Goal: Task Accomplishment & Management: Manage account settings

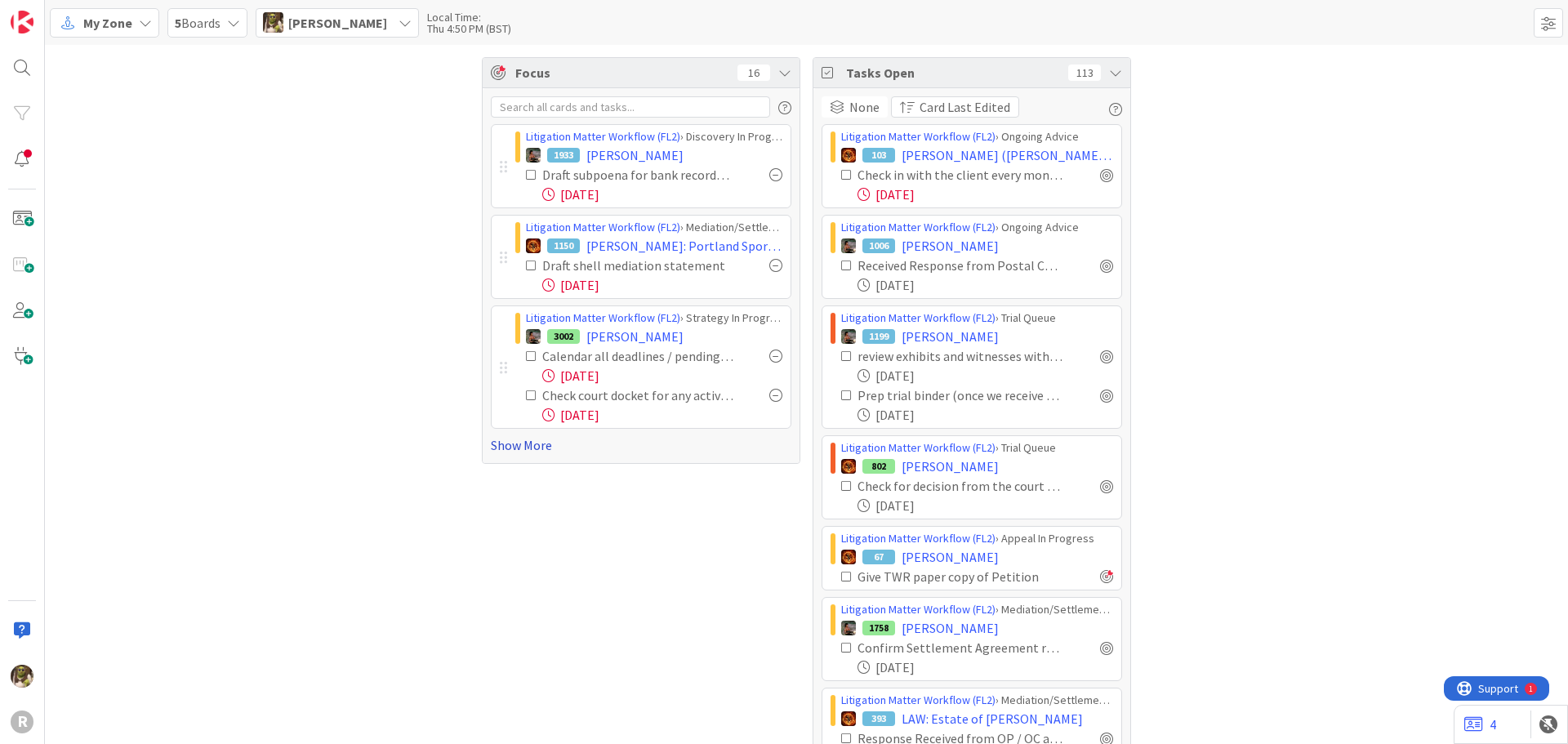
click at [520, 446] on link "Show More" at bounding box center [641, 446] width 301 height 20
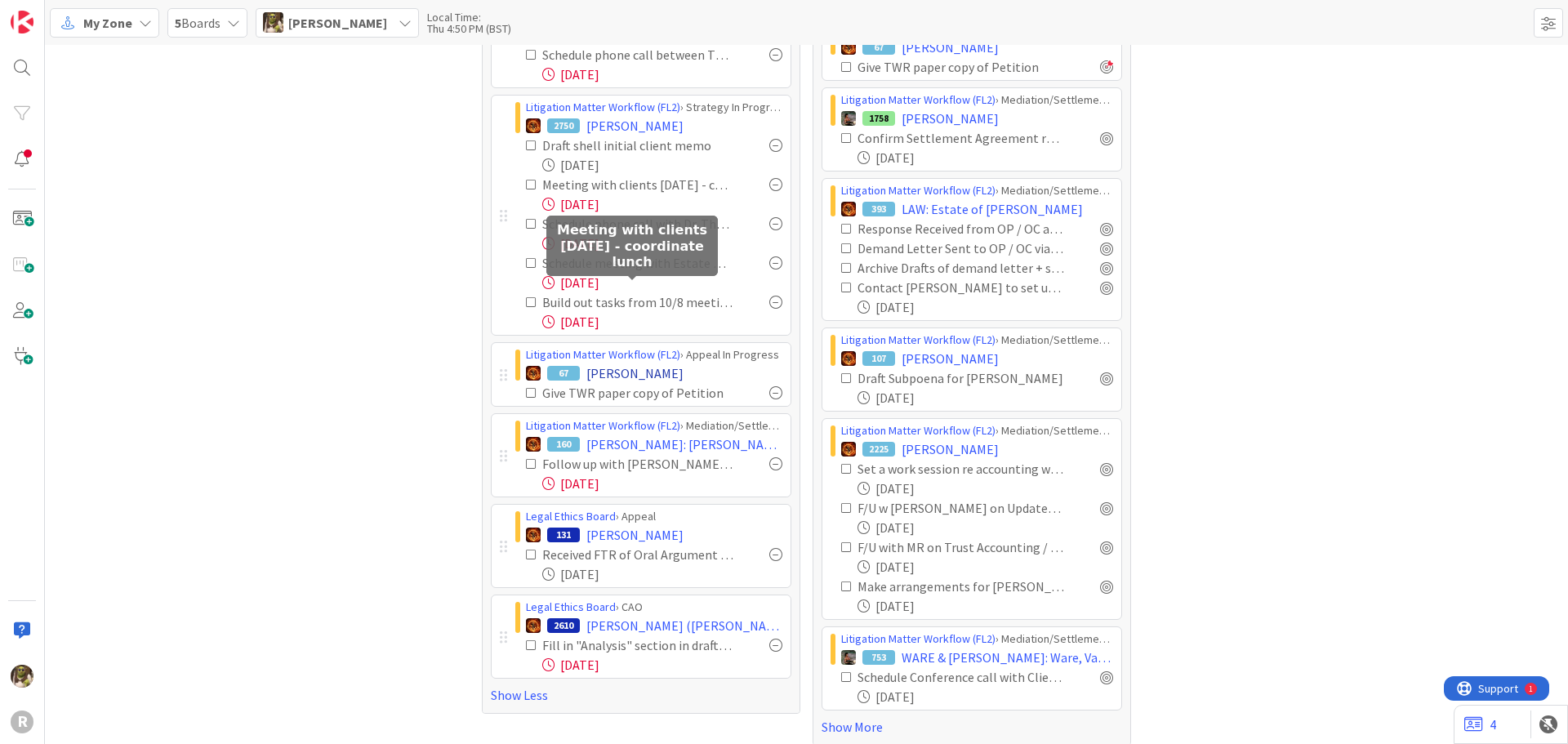
scroll to position [524, 0]
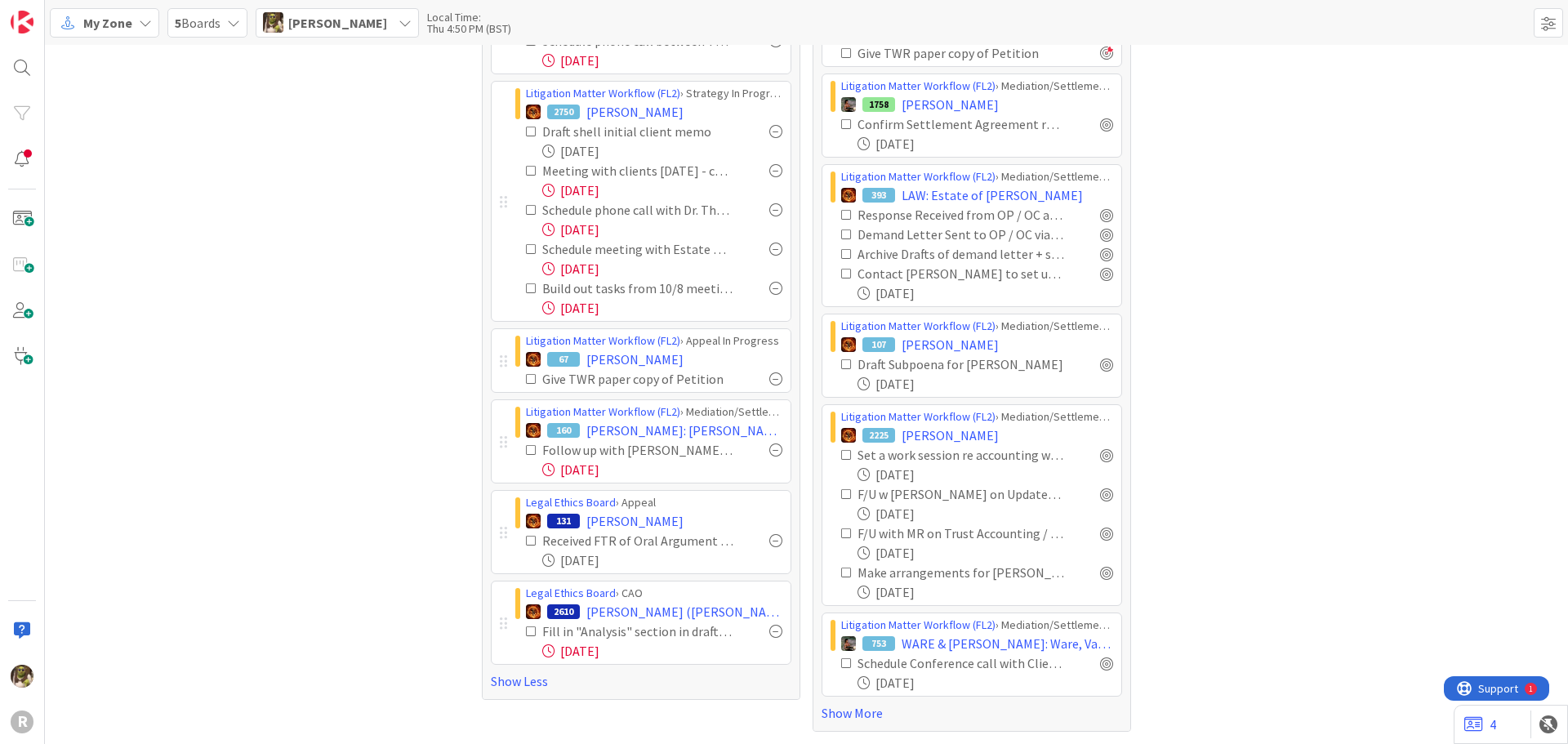
click at [770, 542] on div at bounding box center [775, 541] width 13 height 13
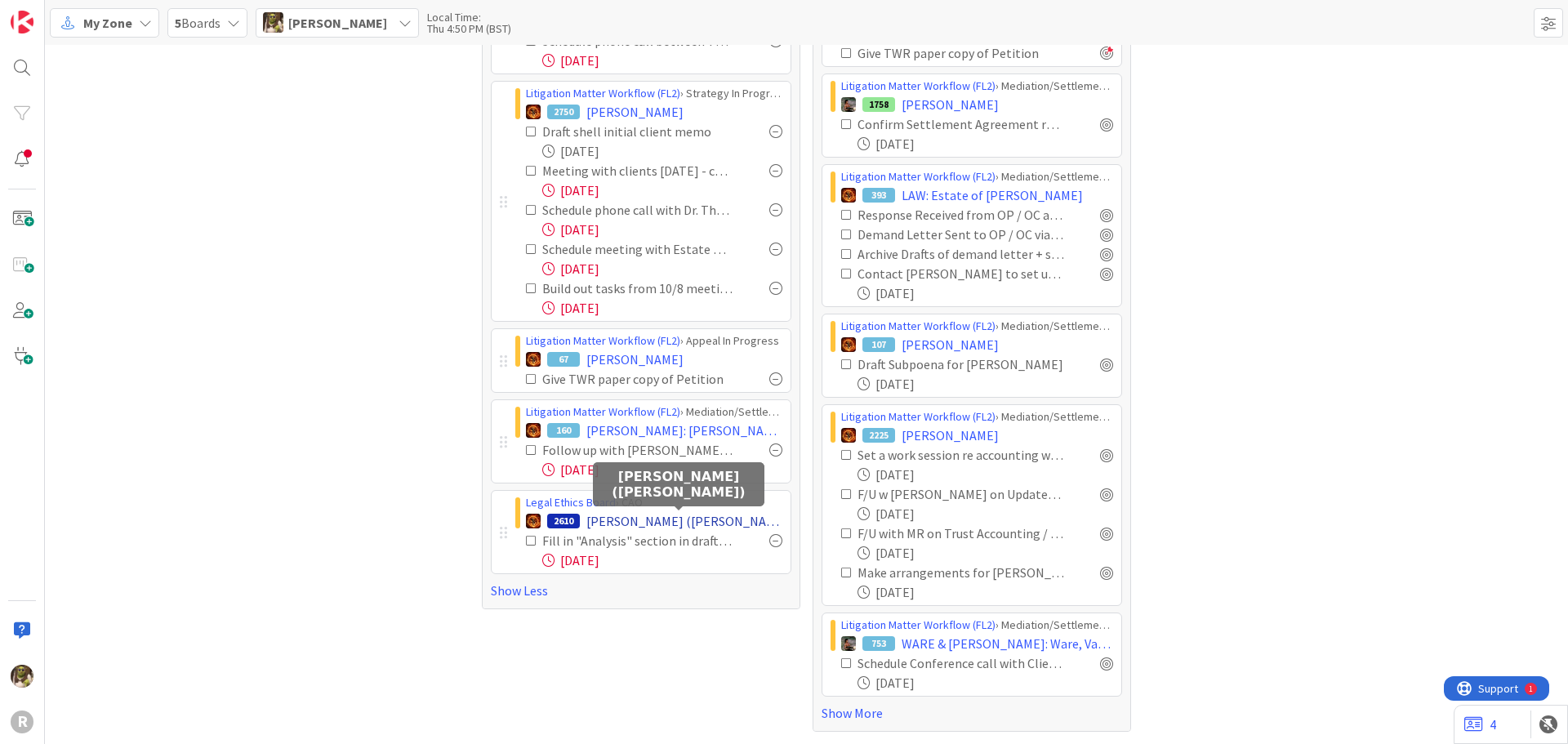
click at [638, 521] on span "[PERSON_NAME] ([PERSON_NAME])" at bounding box center [685, 522] width 196 height 20
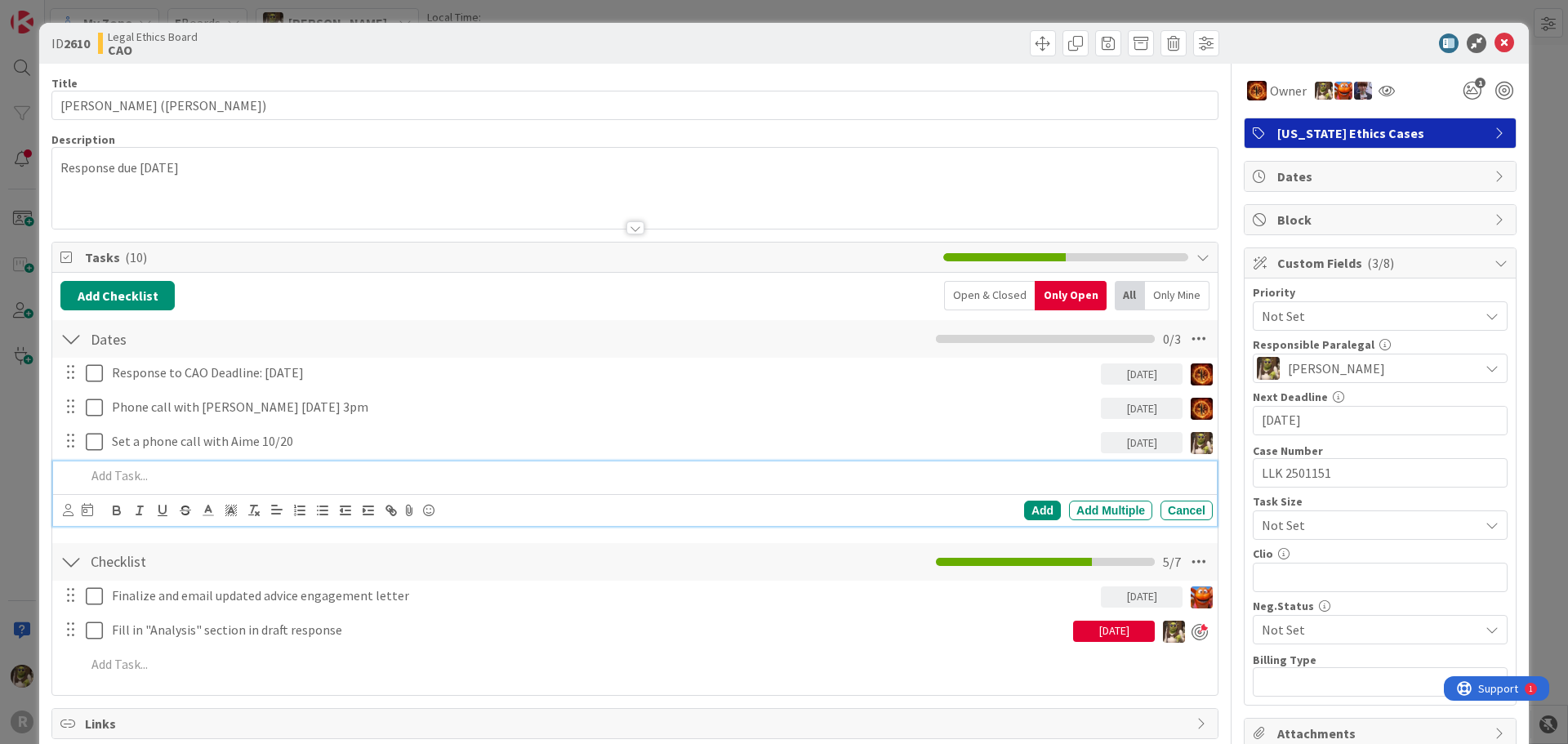
click at [178, 474] on p at bounding box center [646, 476] width 1120 height 19
click at [74, 504] on div at bounding box center [78, 511] width 30 height 20
click at [68, 509] on icon at bounding box center [68, 510] width 11 height 12
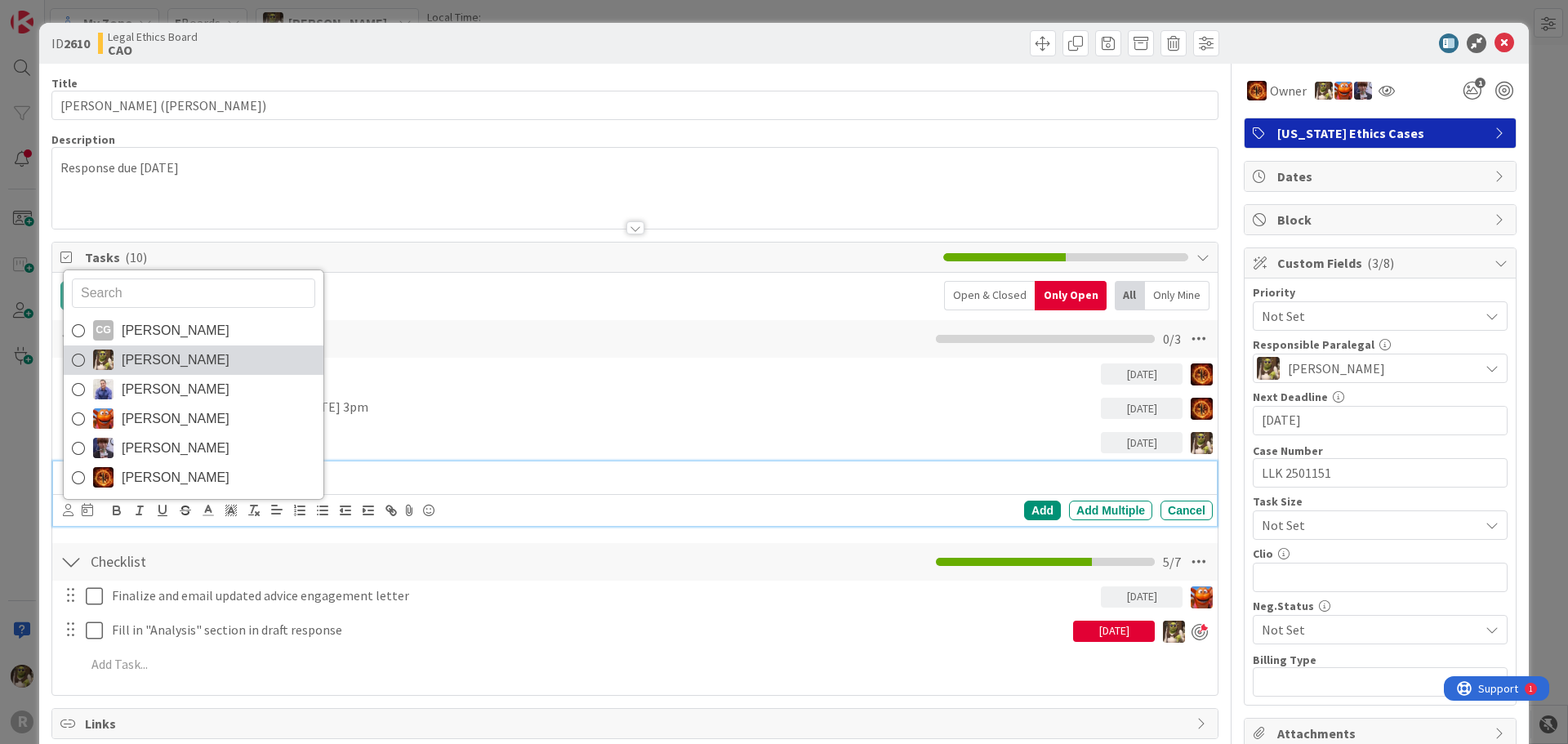
click at [123, 354] on span "[PERSON_NAME]" at bounding box center [176, 361] width 108 height 25
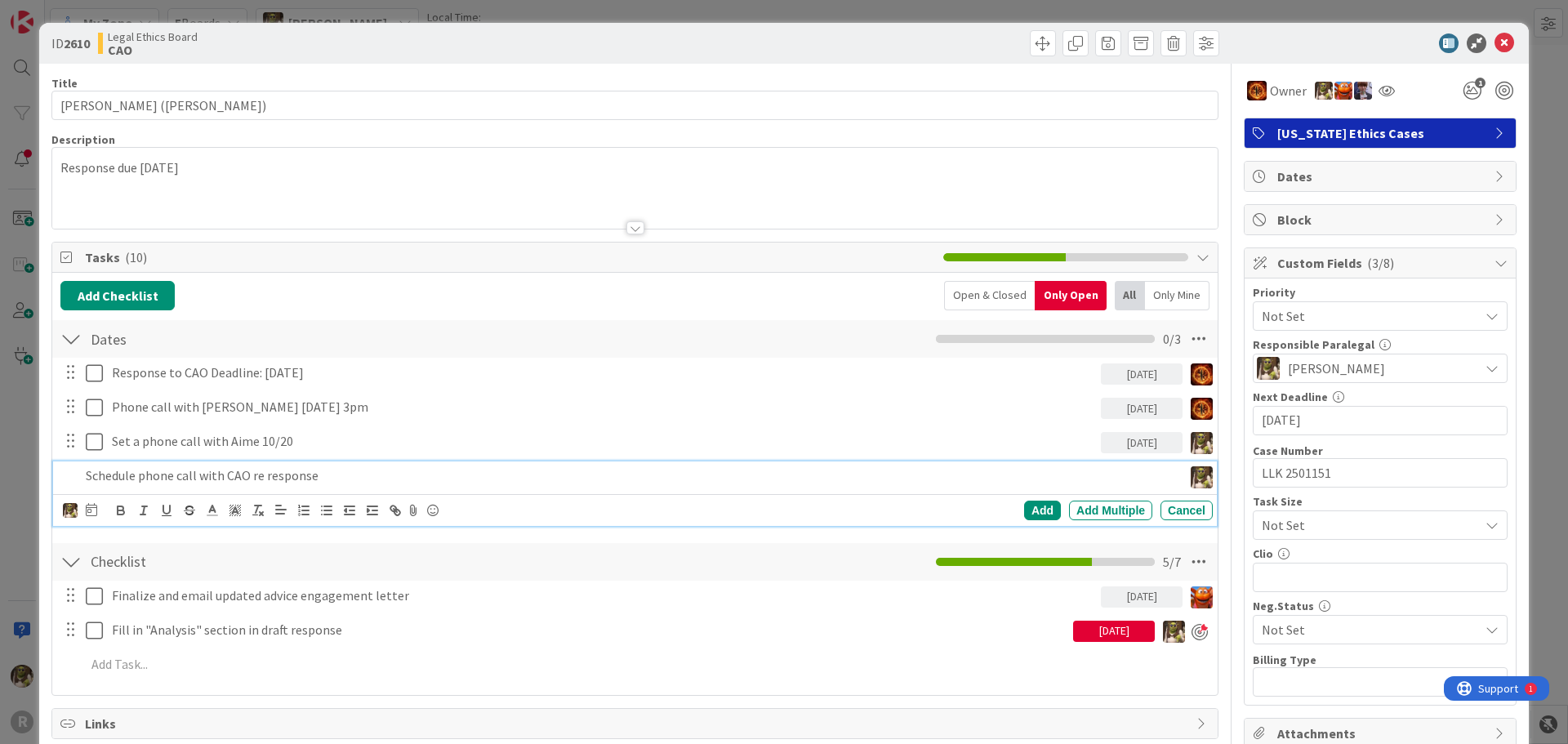
click at [98, 511] on div "CG [PERSON_NAME] [PERSON_NAME] [PERSON_NAME] [PERSON_NAME] [PERSON_NAME] [PERSO…" at bounding box center [637, 511] width 1150 height 23
click at [94, 511] on icon at bounding box center [92, 510] width 11 height 13
click at [226, 655] on td "8" at bounding box center [216, 647] width 32 height 31
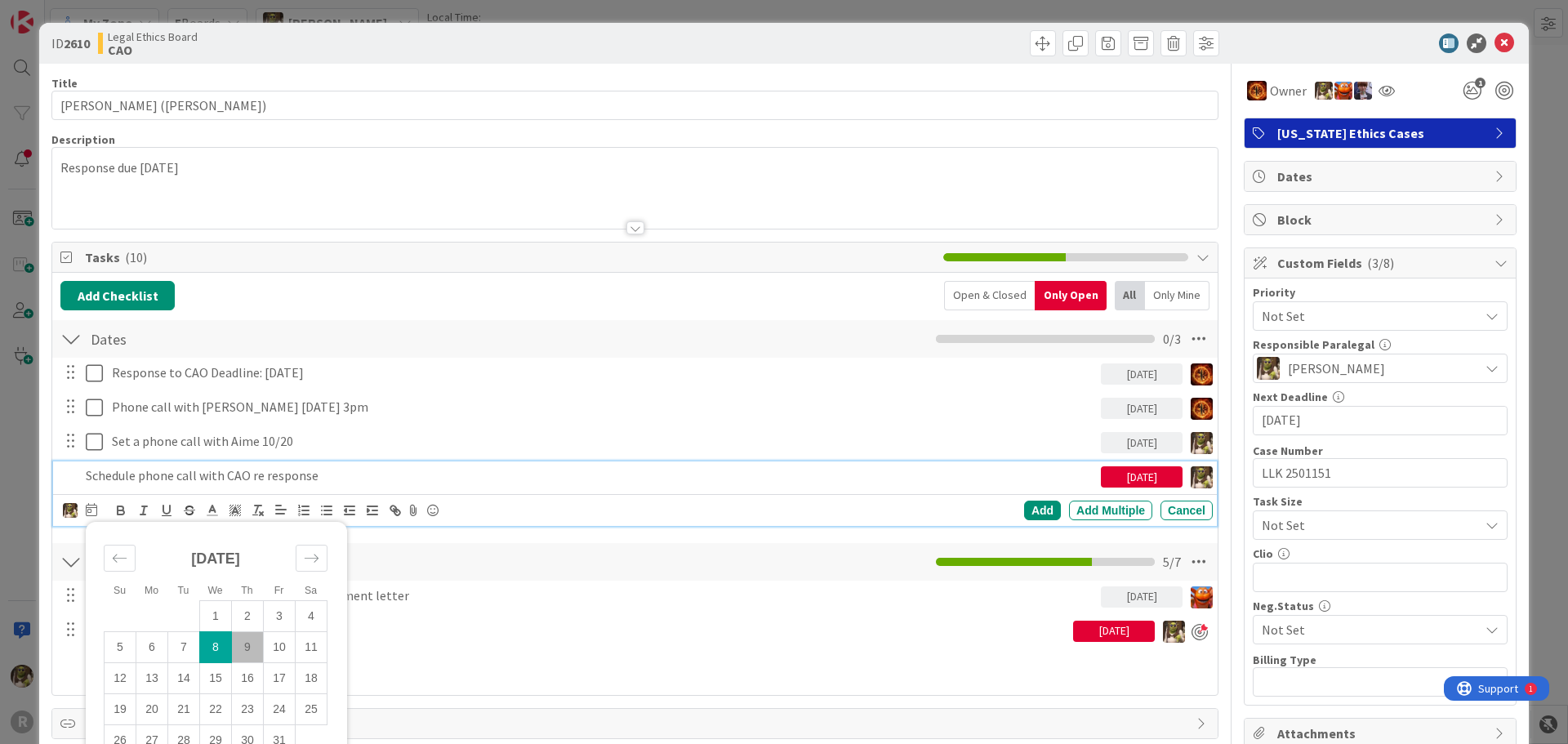
click at [249, 643] on td "9" at bounding box center [248, 647] width 32 height 31
click at [218, 649] on td "8" at bounding box center [216, 647] width 32 height 31
type input "[DATE]"
click at [1039, 513] on div "Add" at bounding box center [1042, 511] width 37 height 20
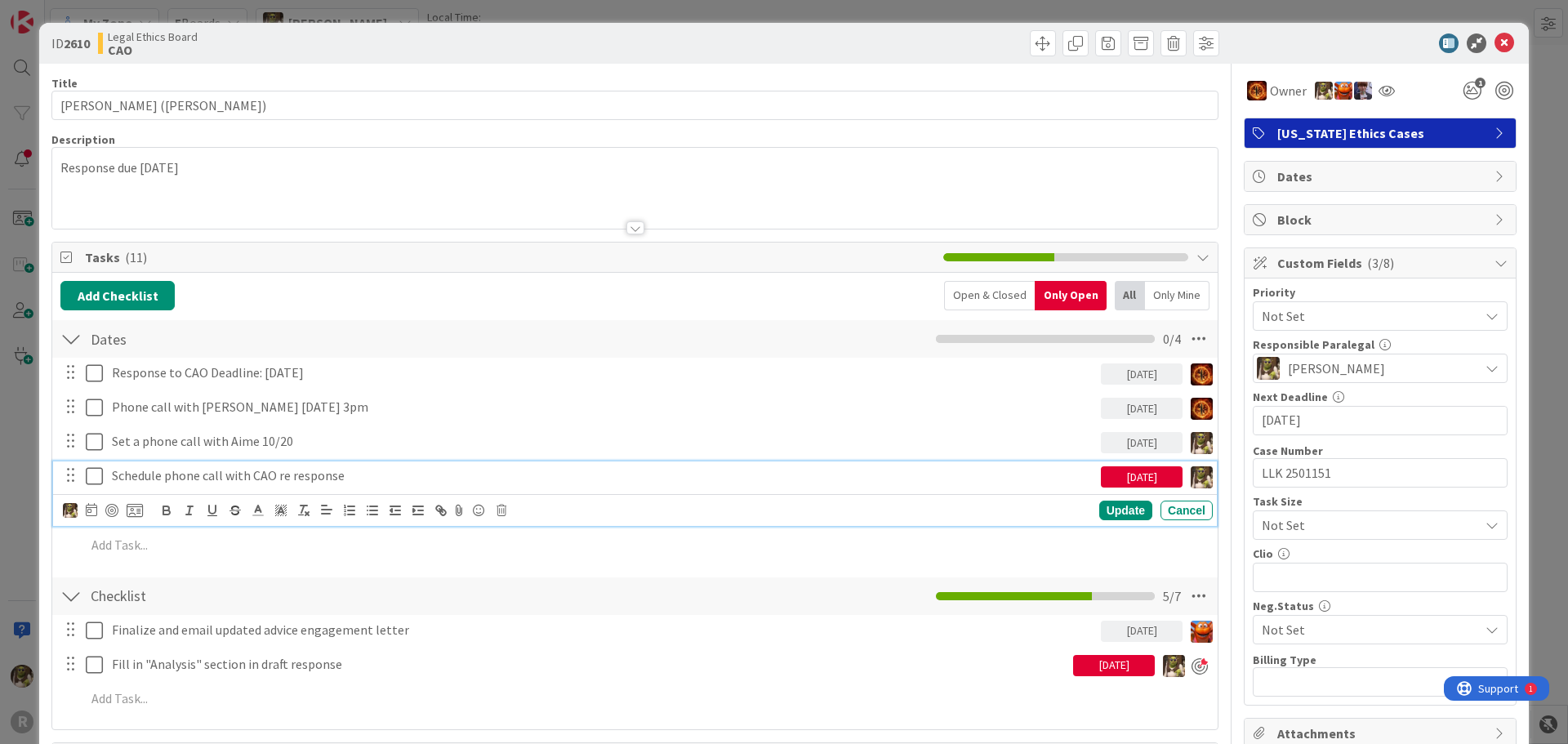
click at [167, 478] on p "Schedule phone call with CAO re response" at bounding box center [603, 476] width 982 height 19
click at [111, 505] on div at bounding box center [112, 511] width 13 height 13
click at [1116, 508] on div "Update" at bounding box center [1125, 512] width 53 height 20
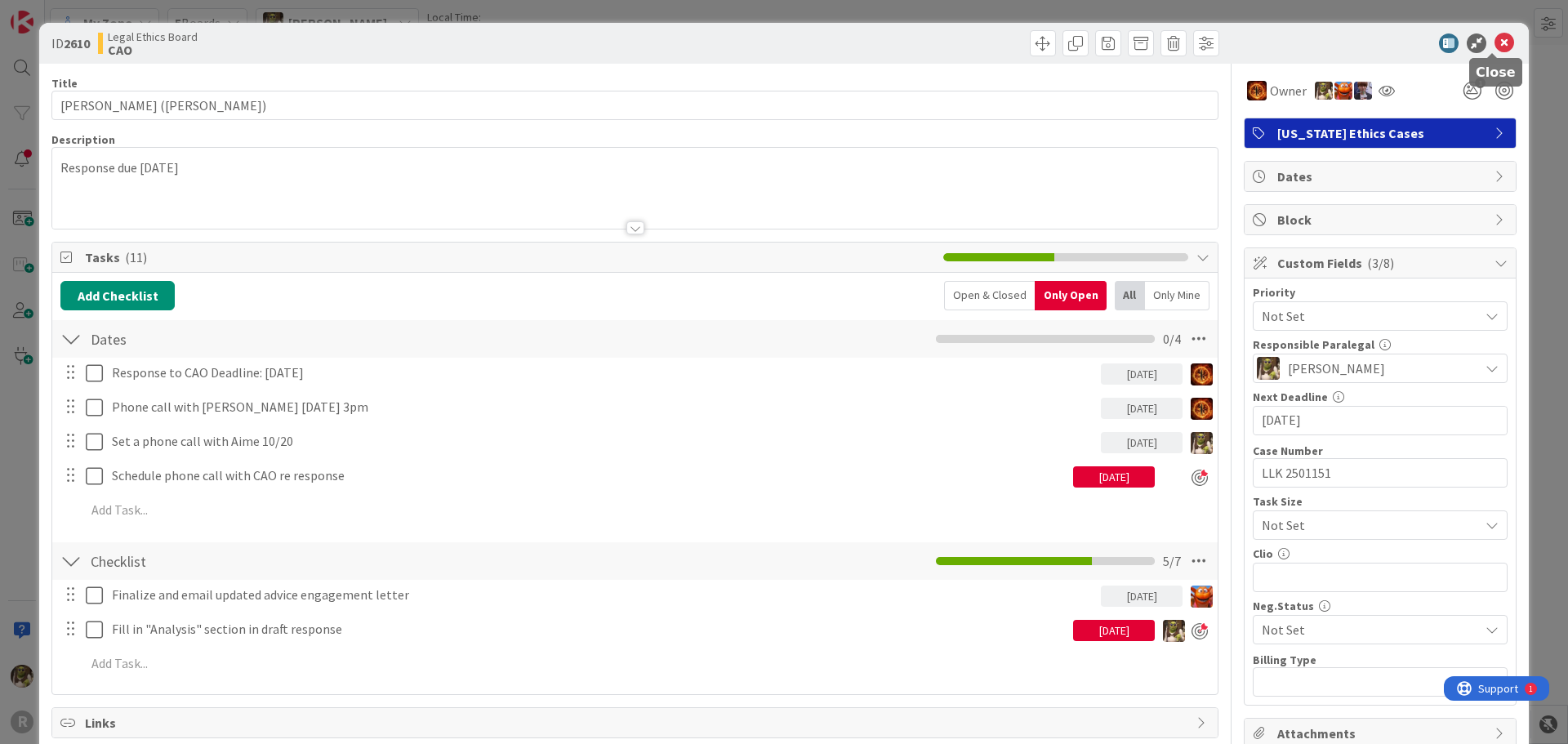
click at [1494, 43] on icon at bounding box center [1504, 43] width 20 height 20
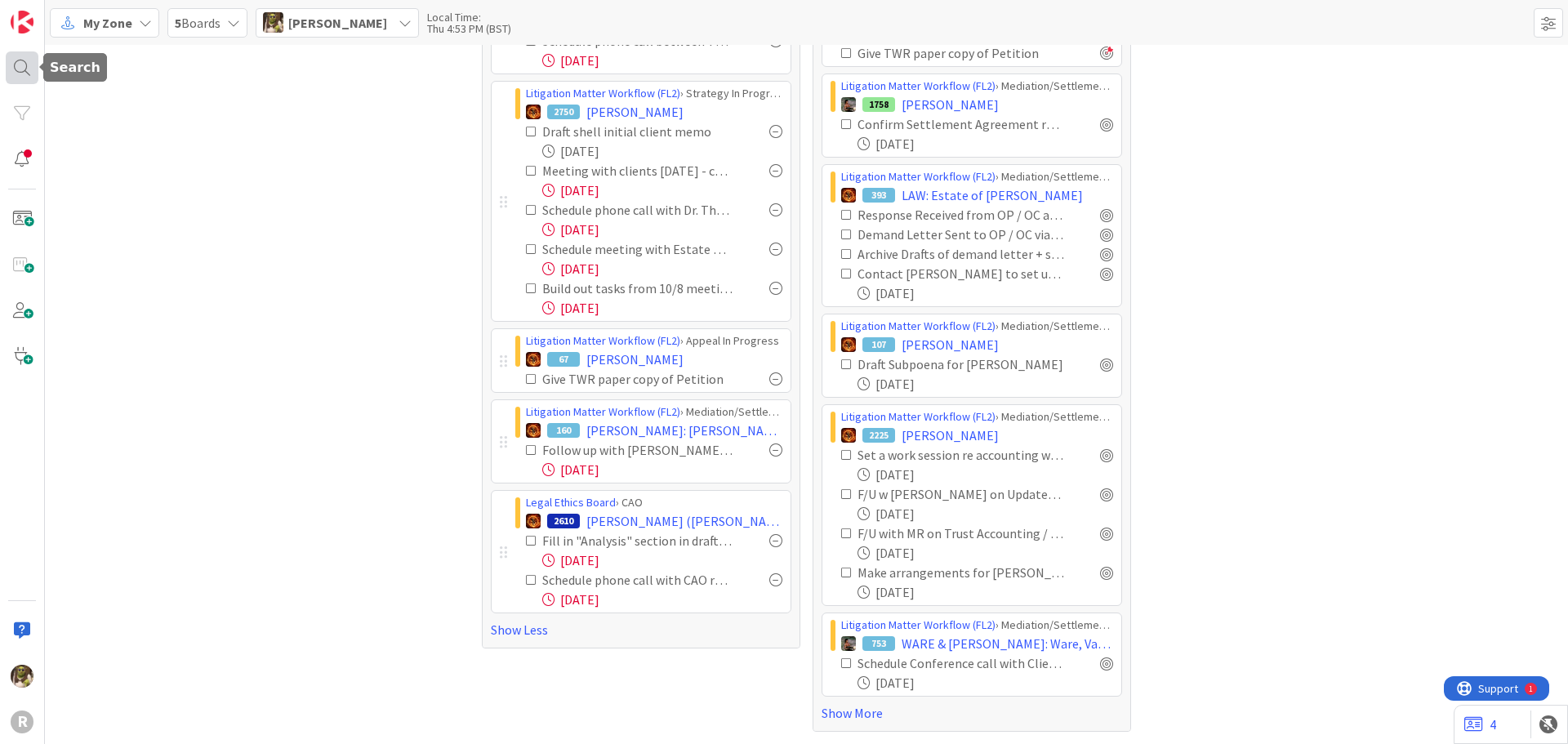
click at [27, 69] on div at bounding box center [22, 68] width 33 height 33
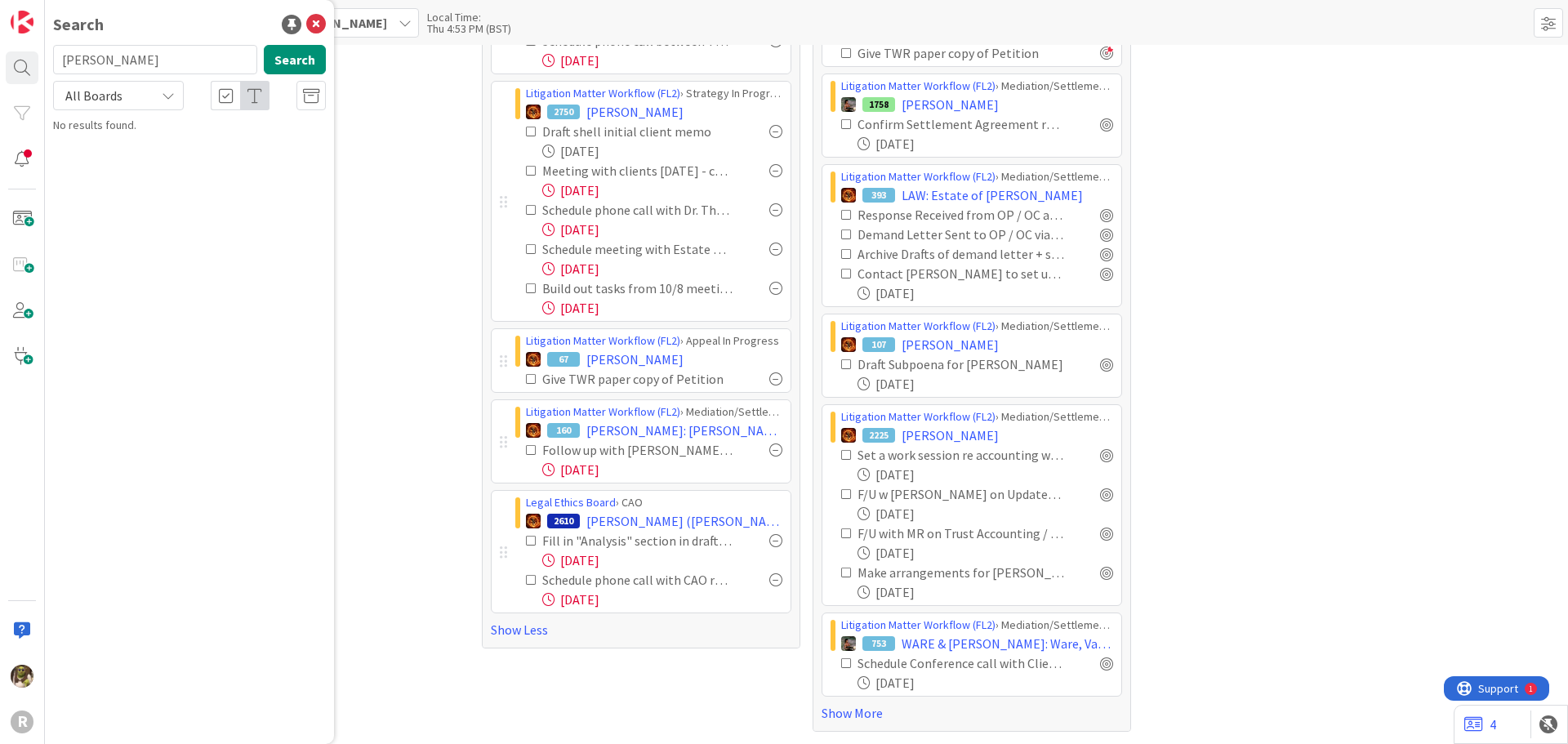
type input "[PERSON_NAME]"
click at [145, 141] on mark "[PERSON_NAME]" at bounding box center [158, 144] width 86 height 17
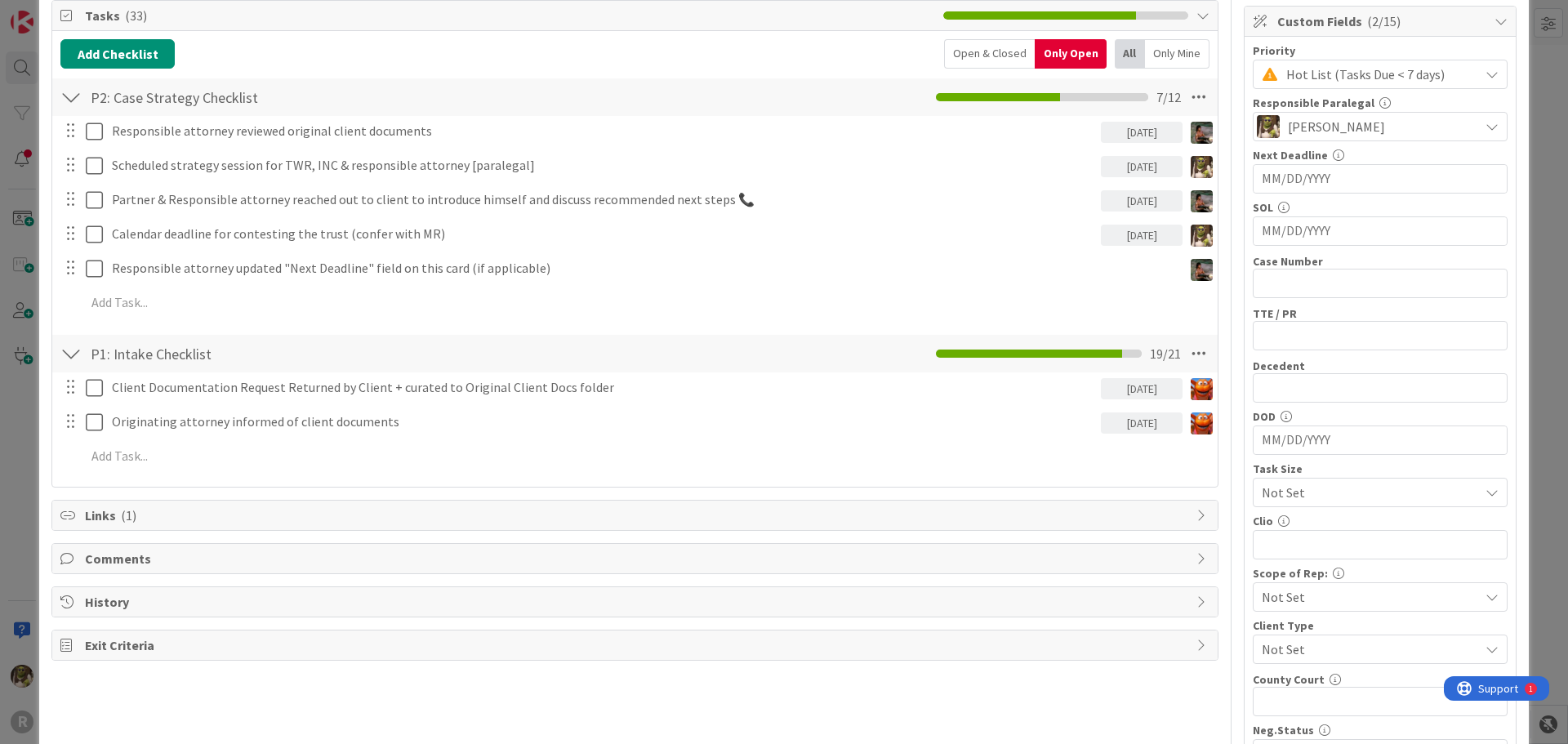
scroll to position [245, 0]
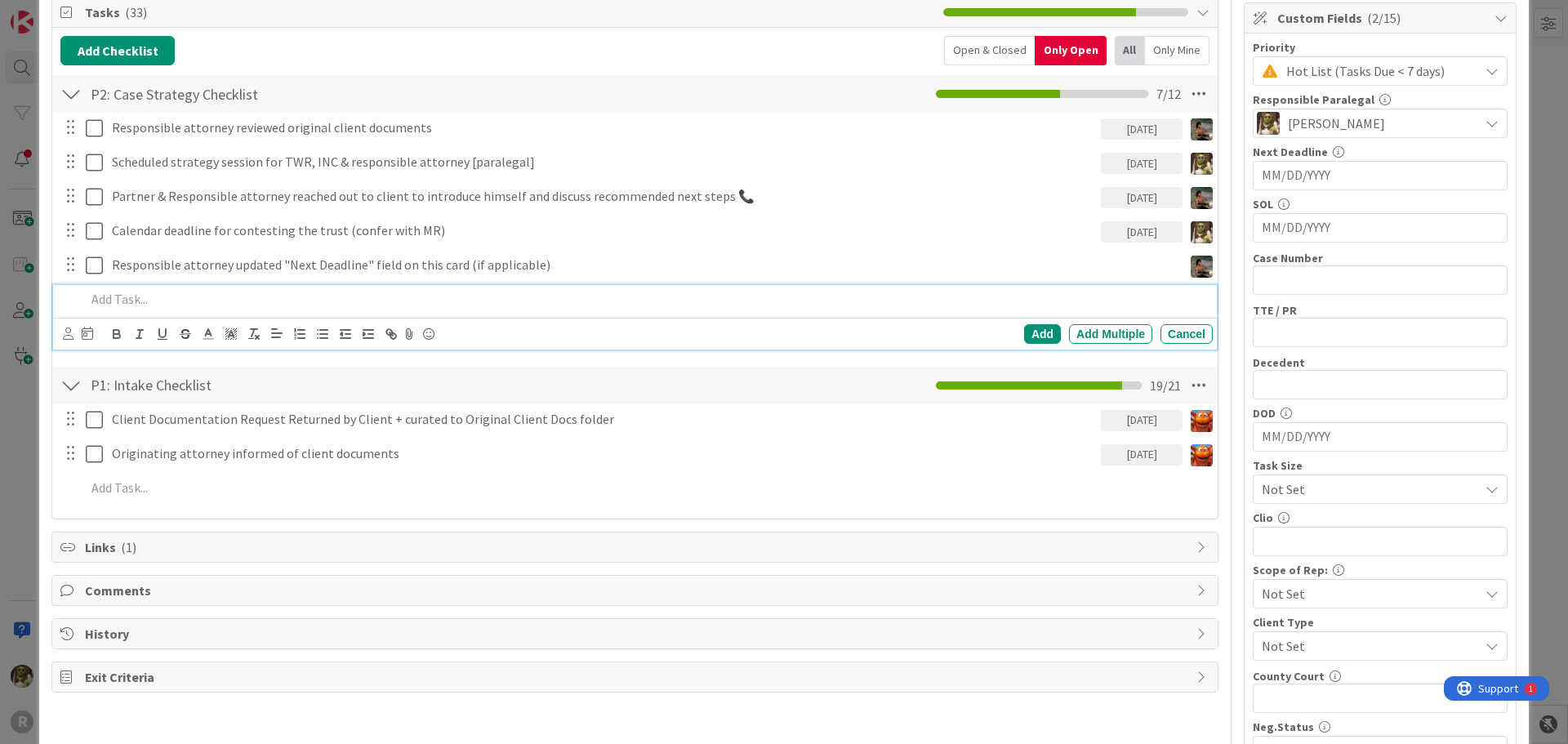
click at [131, 307] on p at bounding box center [646, 299] width 1120 height 19
click at [68, 333] on icon at bounding box center [68, 334] width 11 height 12
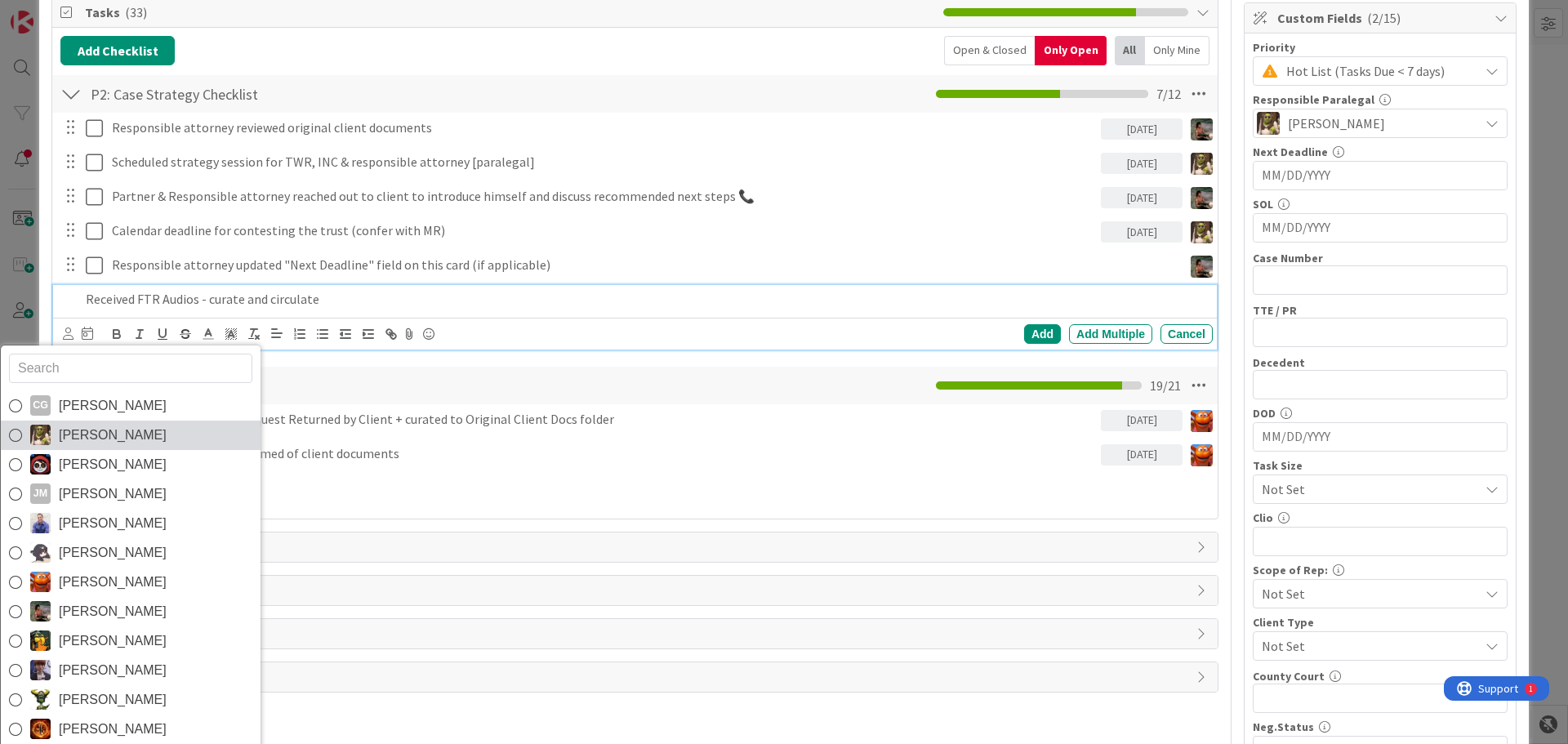
click at [98, 424] on span "[PERSON_NAME]" at bounding box center [113, 436] width 108 height 25
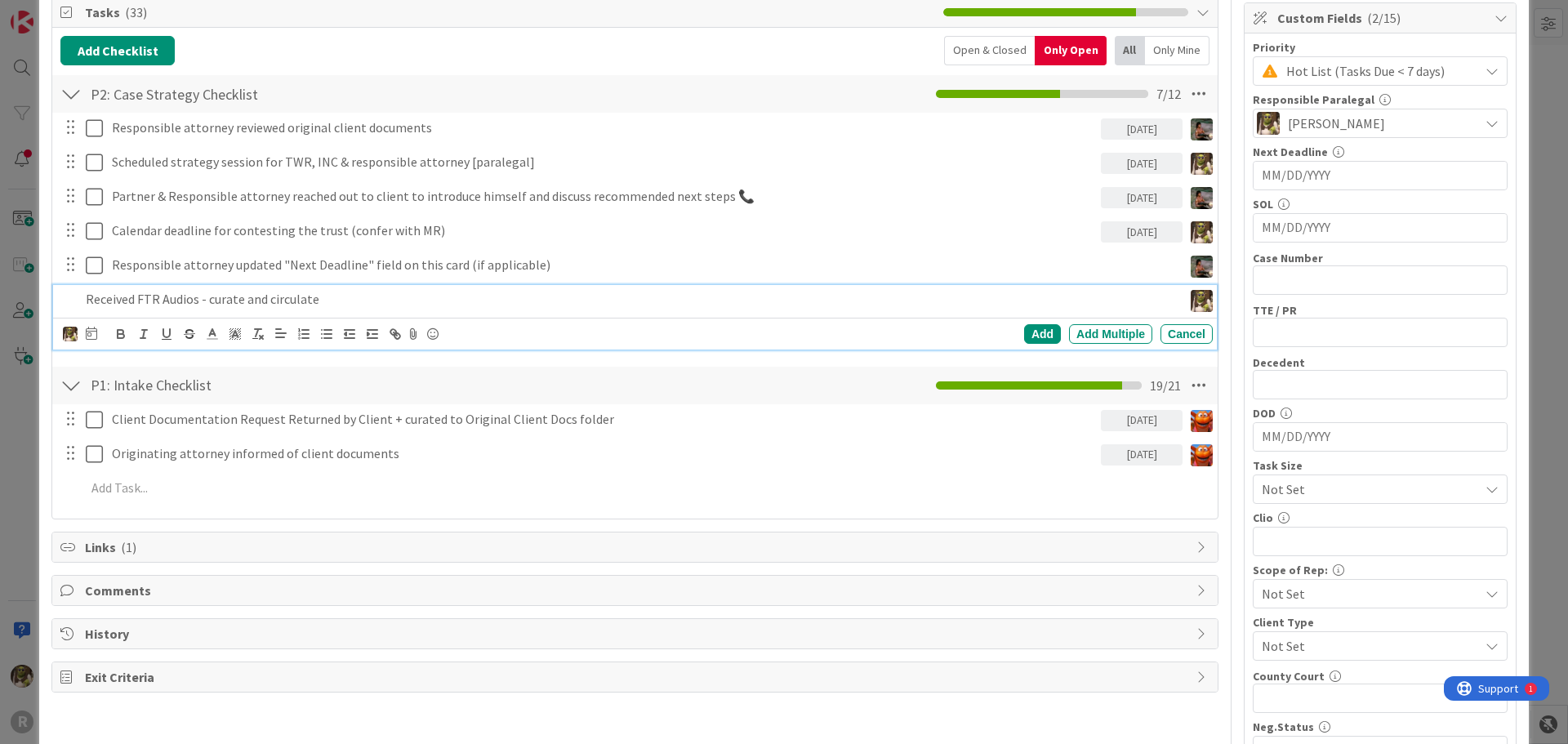
click at [96, 334] on icon at bounding box center [92, 334] width 11 height 13
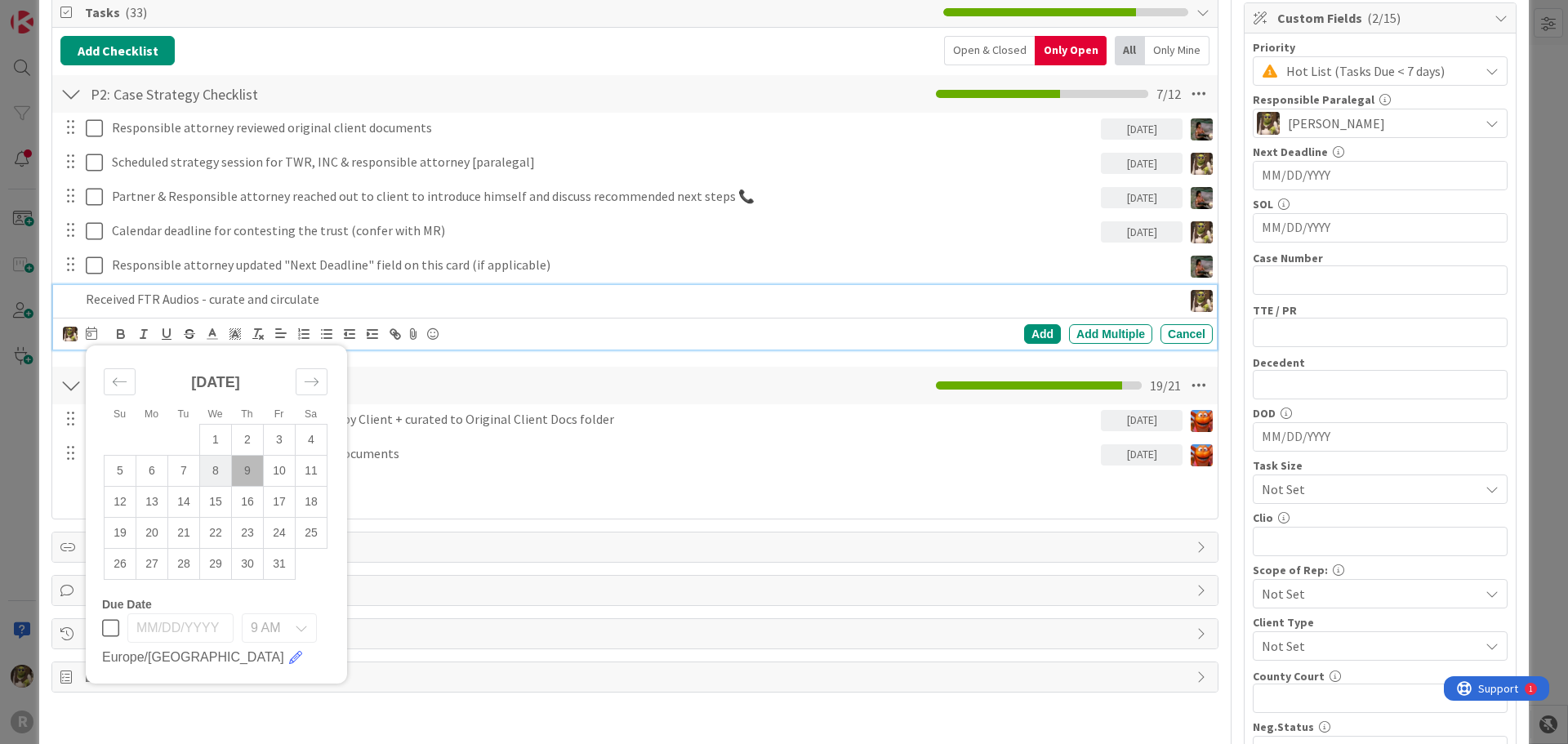
click at [225, 469] on td "8" at bounding box center [216, 471] width 32 height 31
type input "[DATE]"
click at [1024, 334] on div "Add" at bounding box center [1042, 334] width 37 height 20
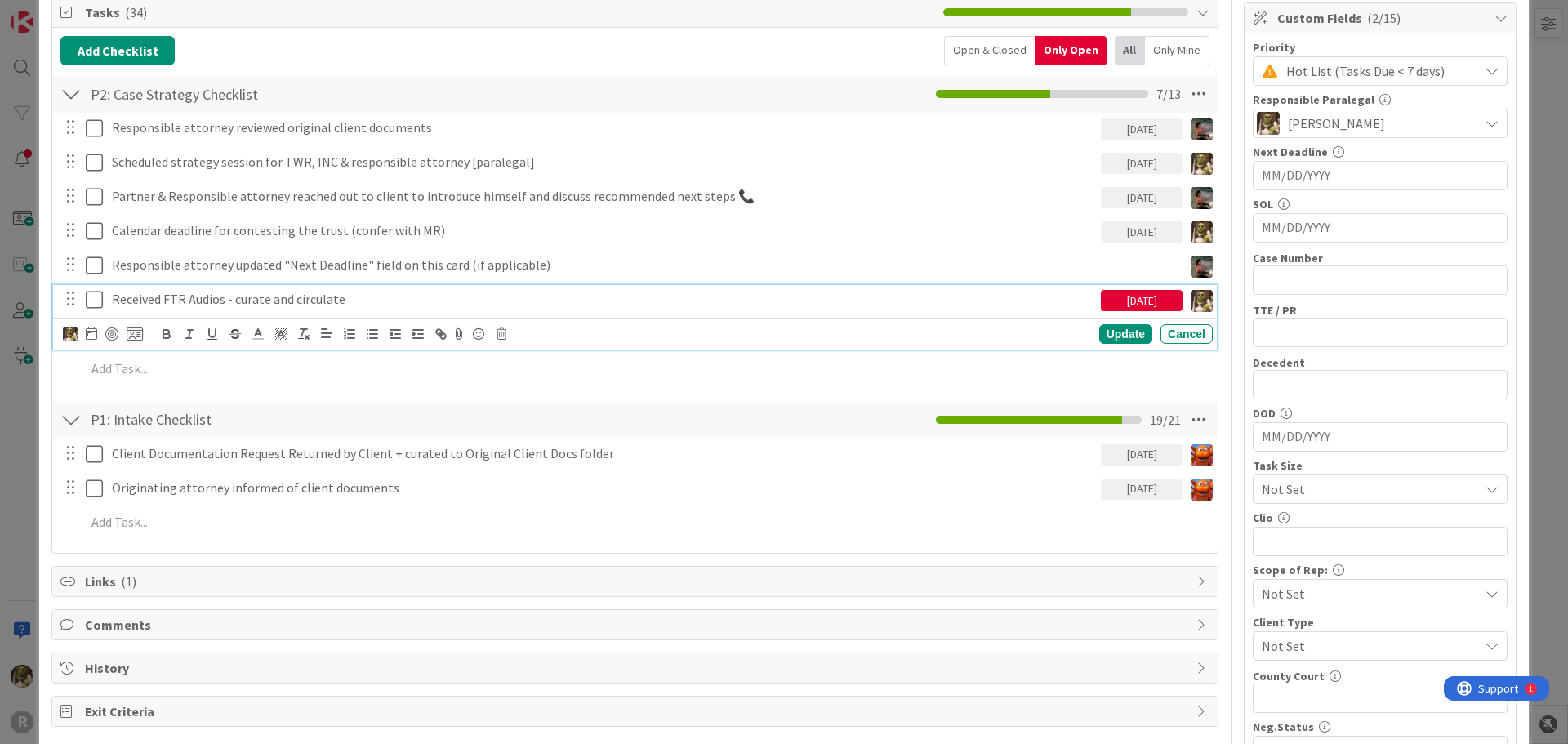
click at [170, 294] on p "Received FTR Audios - curate and circulate" at bounding box center [603, 299] width 982 height 19
click at [106, 332] on div at bounding box center [112, 334] width 13 height 13
click at [1101, 334] on div "Update" at bounding box center [1125, 335] width 53 height 20
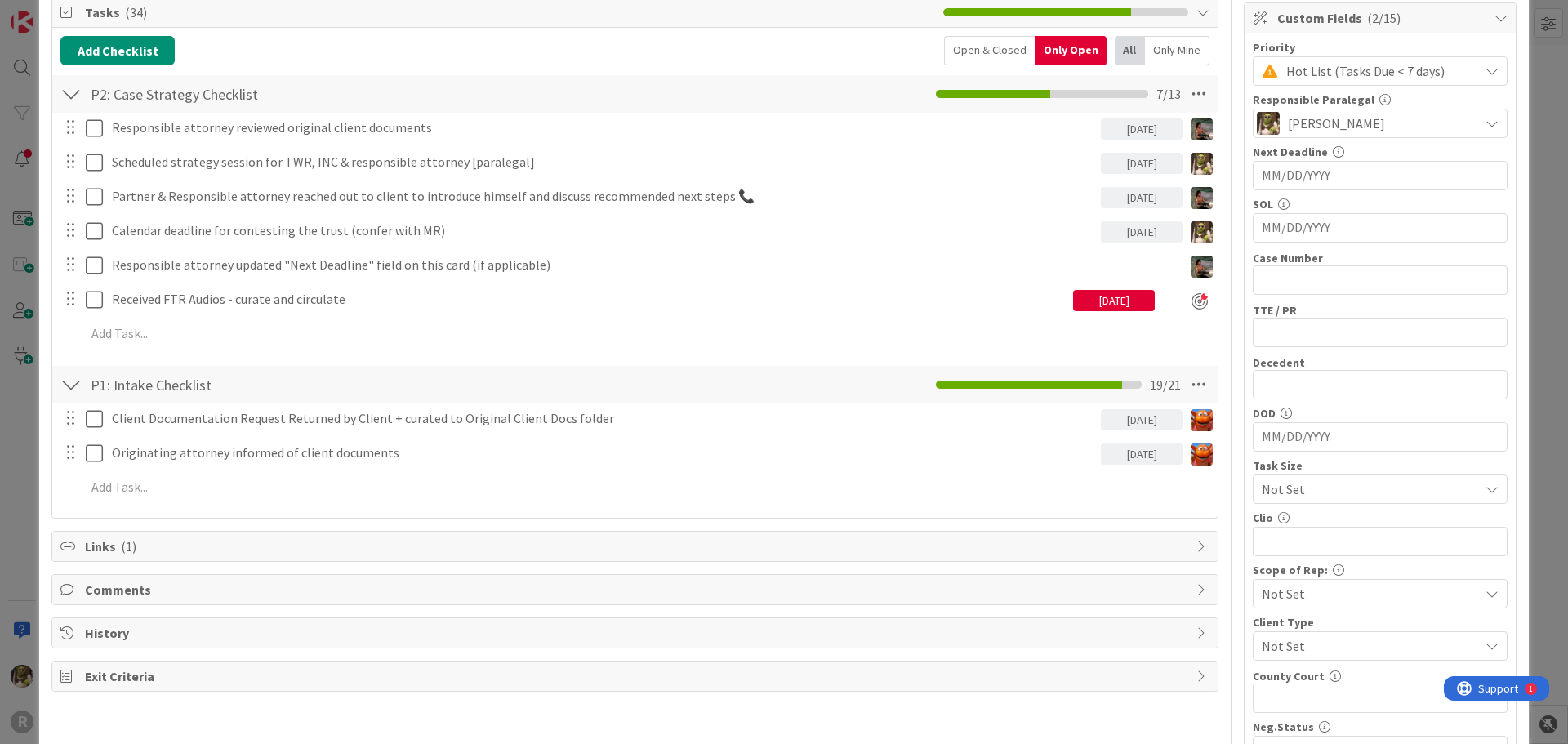
scroll to position [0, 0]
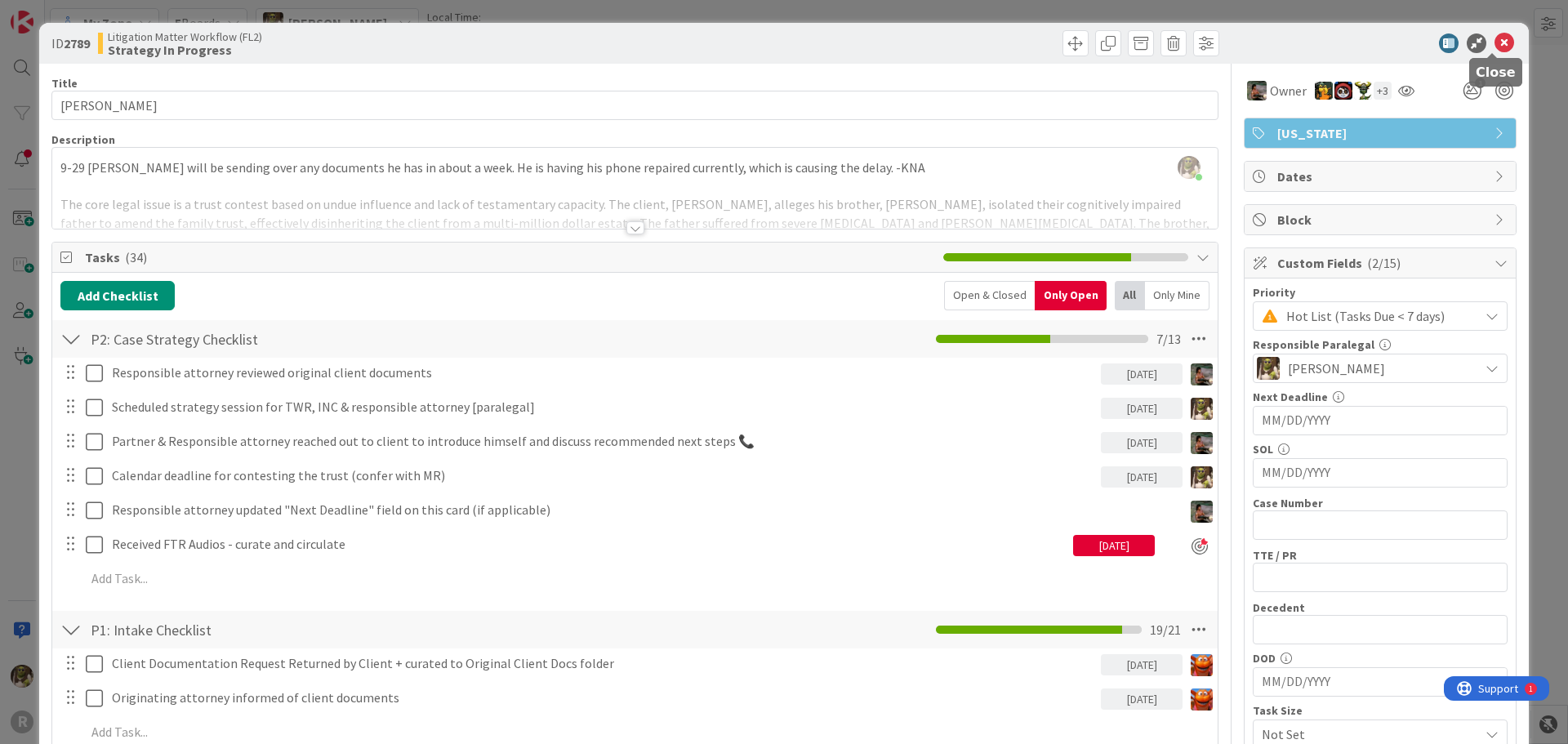
click at [1494, 44] on icon at bounding box center [1504, 43] width 20 height 20
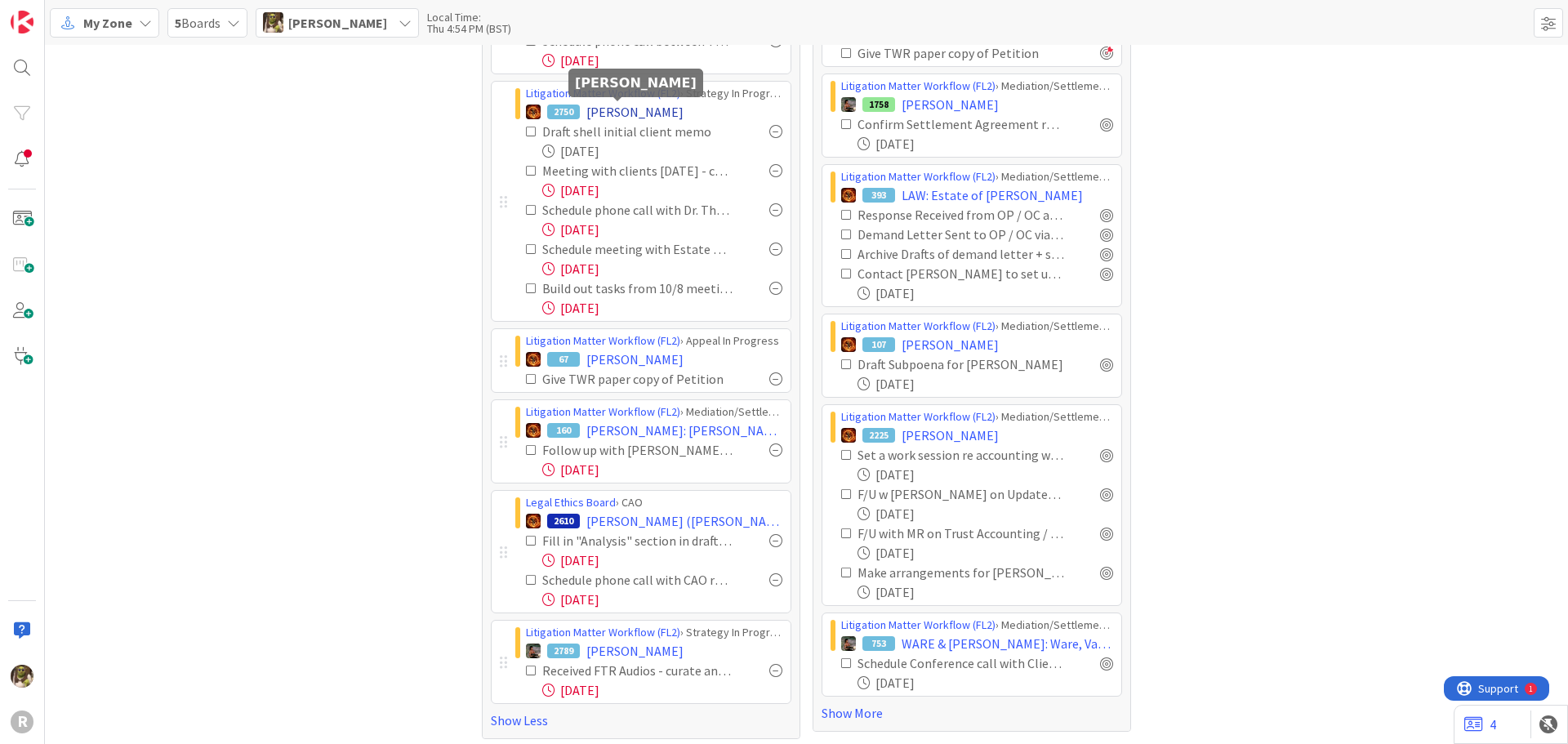
click at [653, 107] on span "[PERSON_NAME]" at bounding box center [635, 112] width 97 height 20
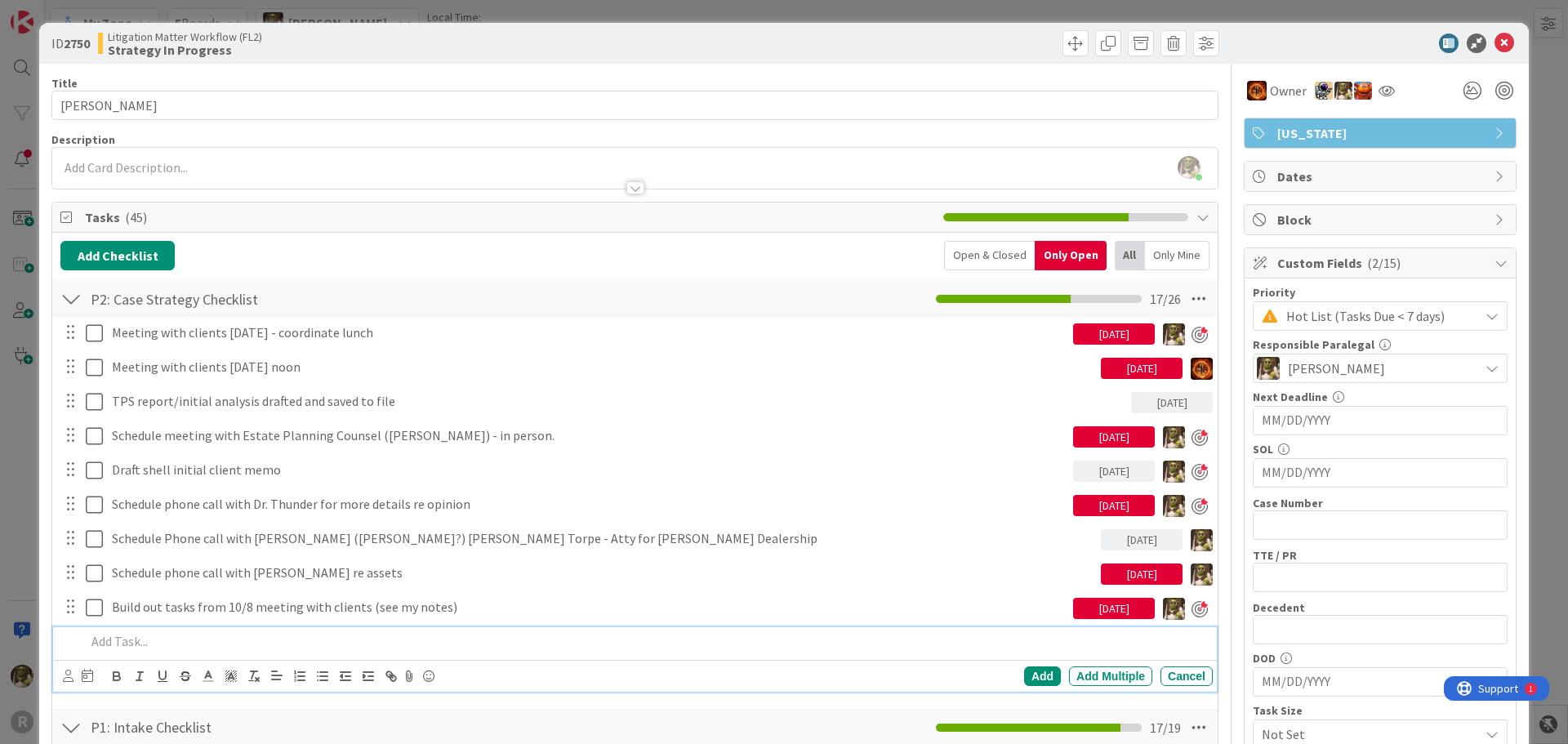
click at [206, 651] on div at bounding box center [646, 641] width 1133 height 29
click at [68, 670] on icon at bounding box center [68, 675] width 11 height 12
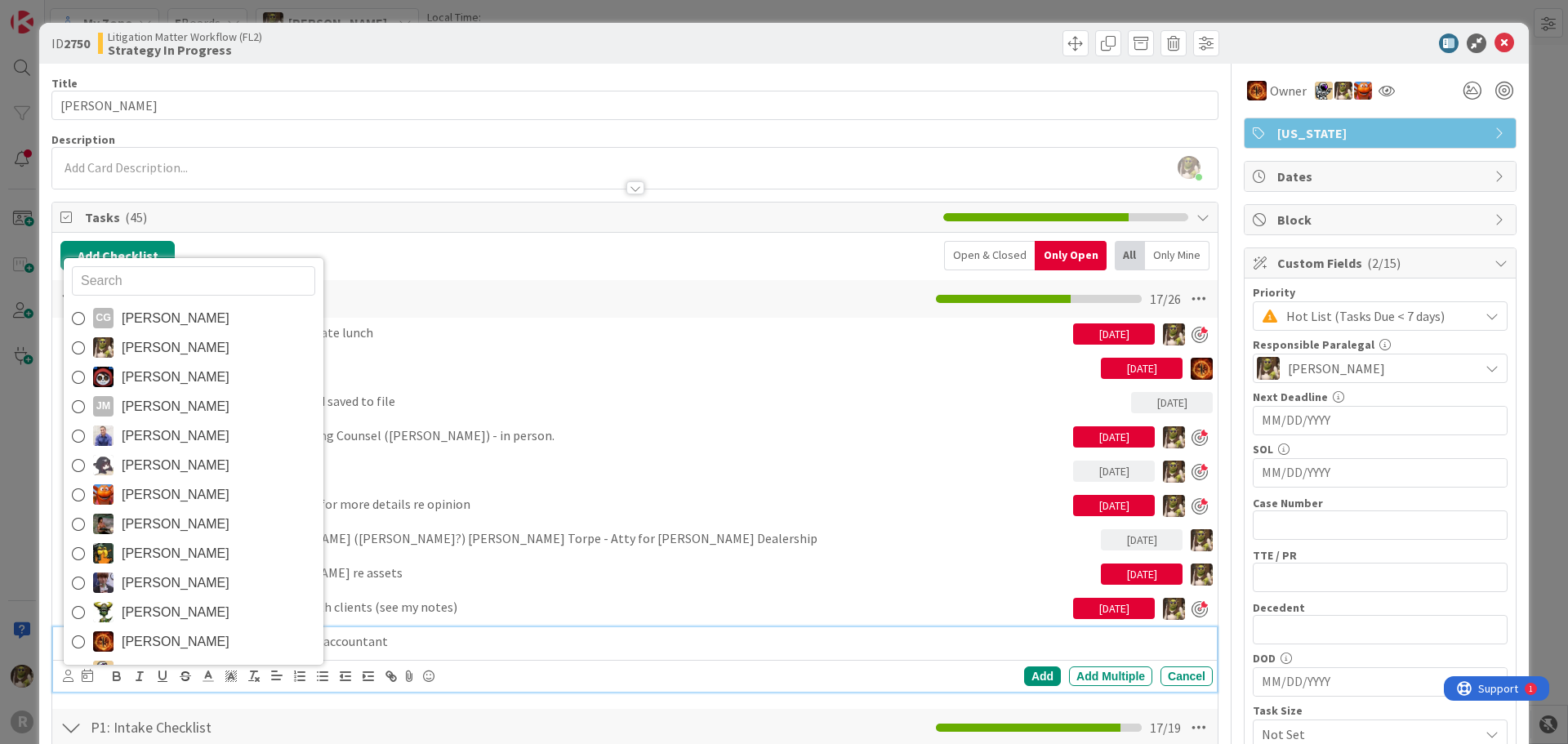
click at [136, 348] on span "[PERSON_NAME]" at bounding box center [176, 348] width 108 height 25
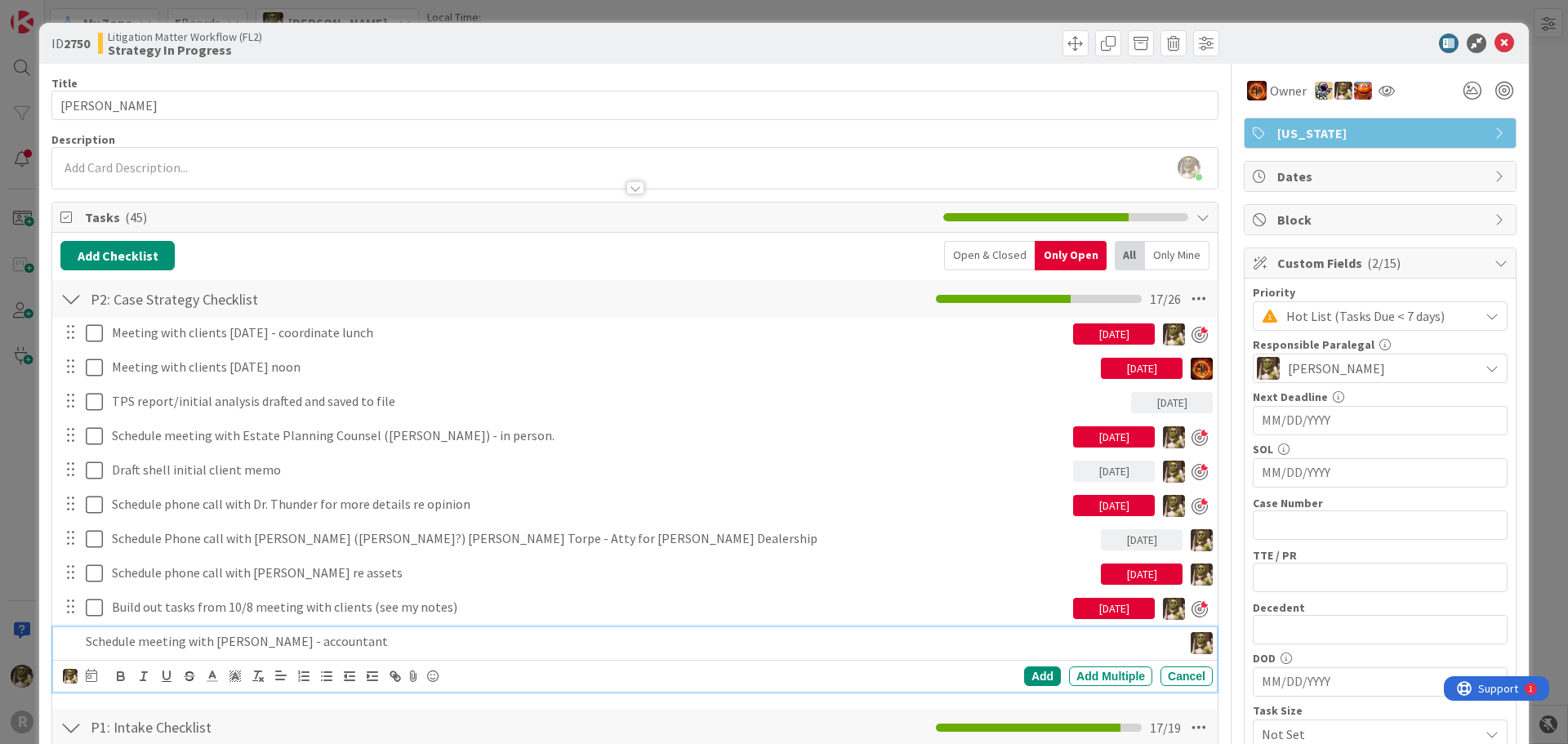
click at [90, 675] on icon at bounding box center [92, 675] width 11 height 13
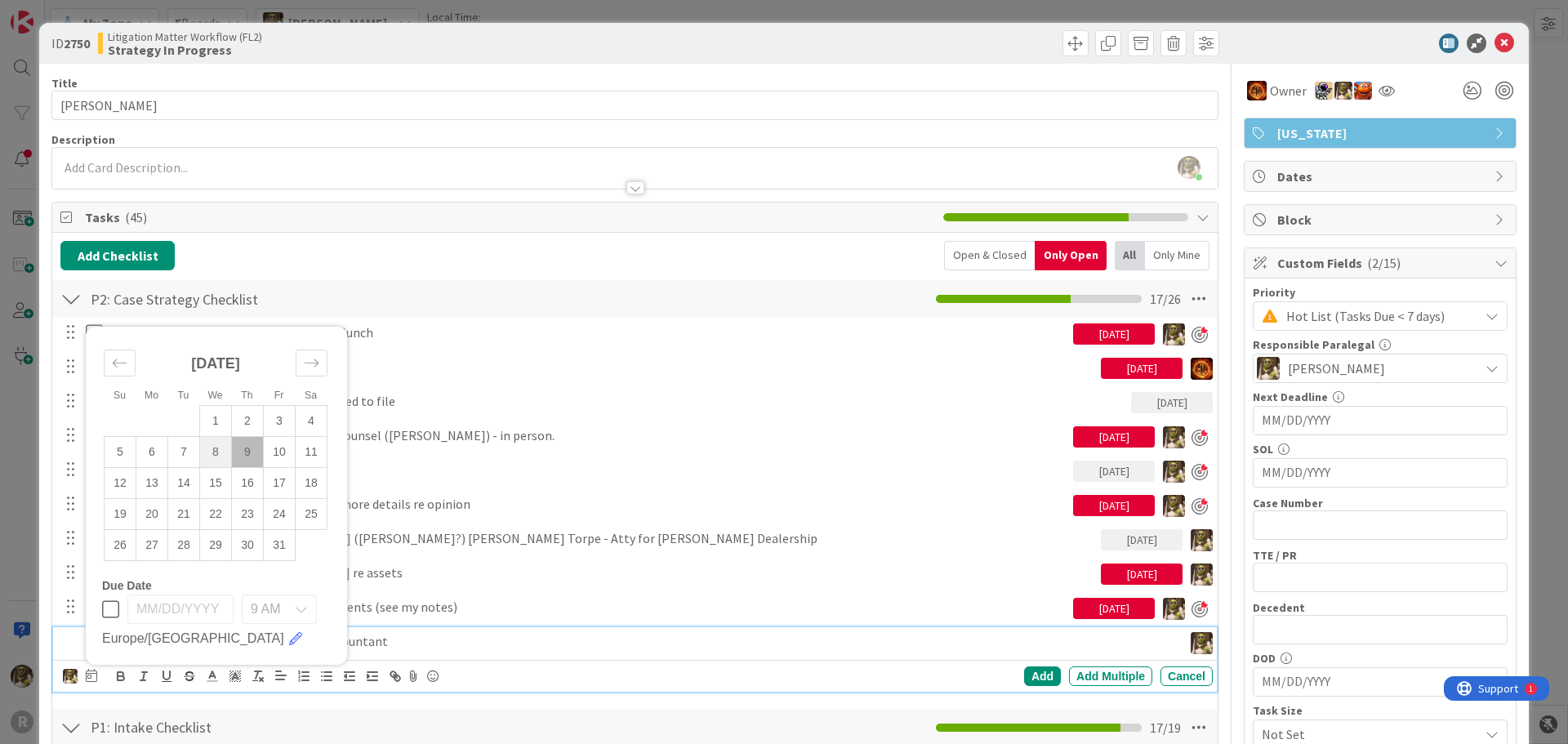
click at [222, 455] on td "8" at bounding box center [216, 452] width 32 height 31
type input "[DATE]"
click at [1041, 678] on div "Add" at bounding box center [1042, 676] width 37 height 20
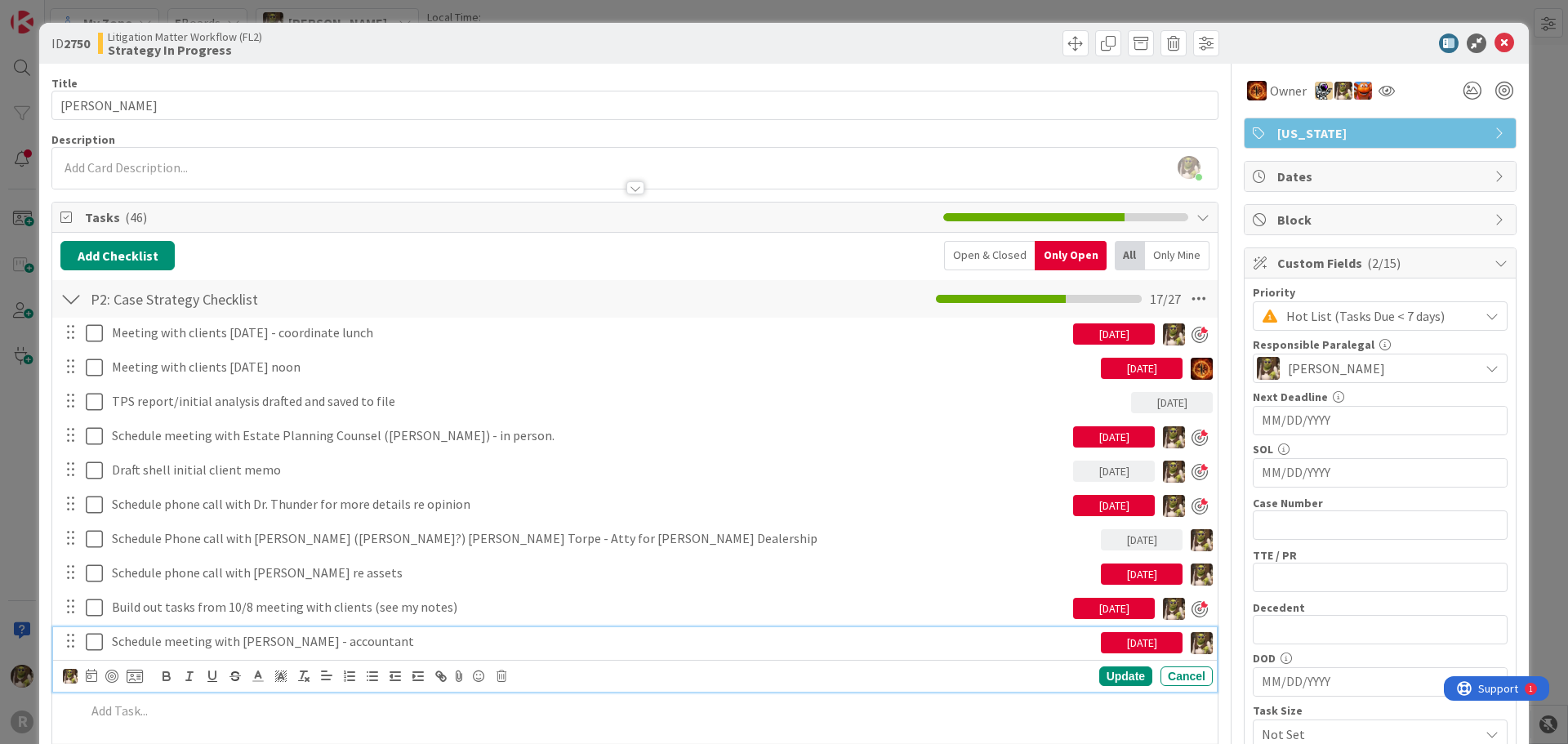
click at [246, 642] on p "Schedule meeting with [PERSON_NAME] - accountant" at bounding box center [603, 641] width 982 height 19
click at [115, 675] on div at bounding box center [112, 676] width 13 height 13
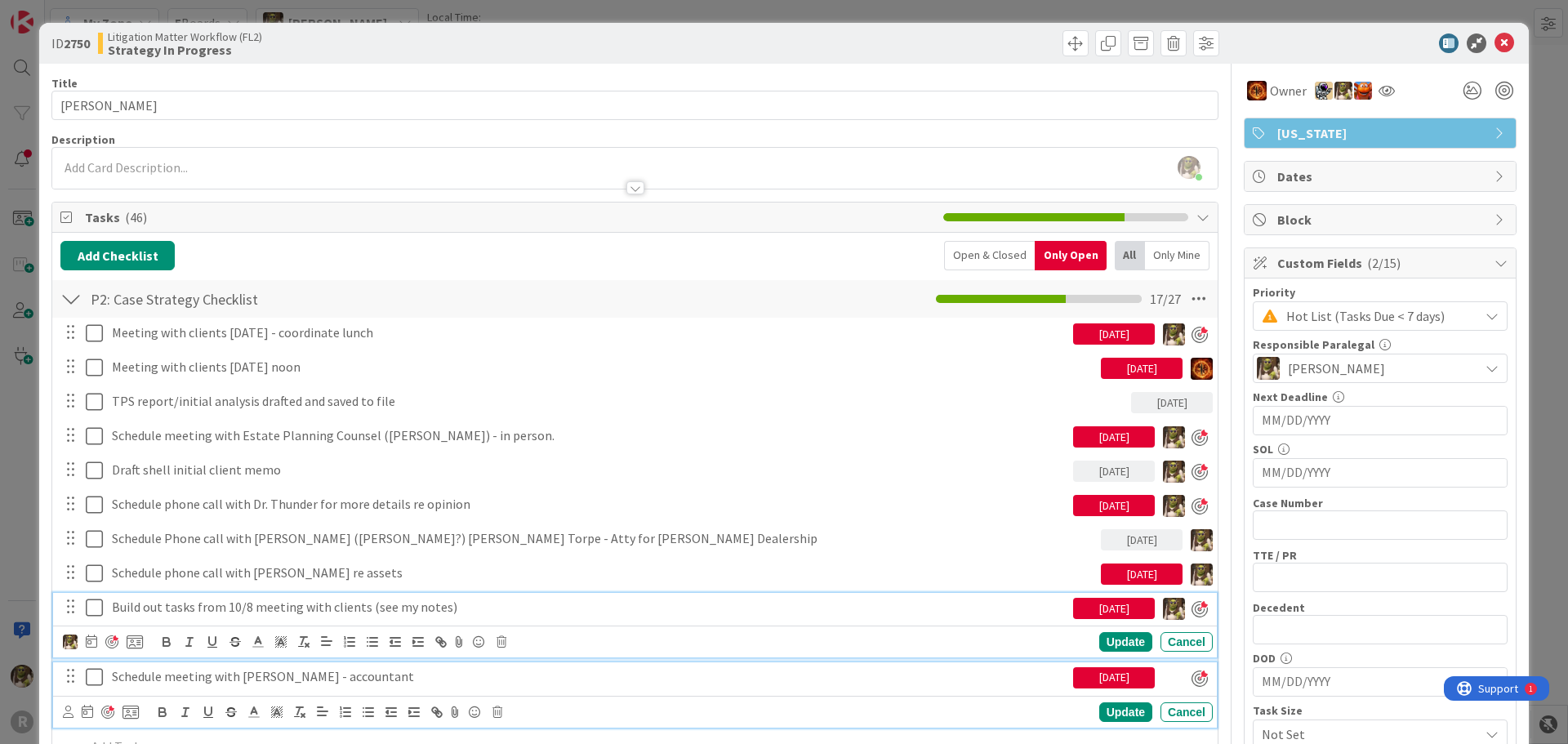
click at [171, 607] on p "Build out tasks from 10/8 meeting with clients (see my notes)" at bounding box center [589, 607] width 954 height 19
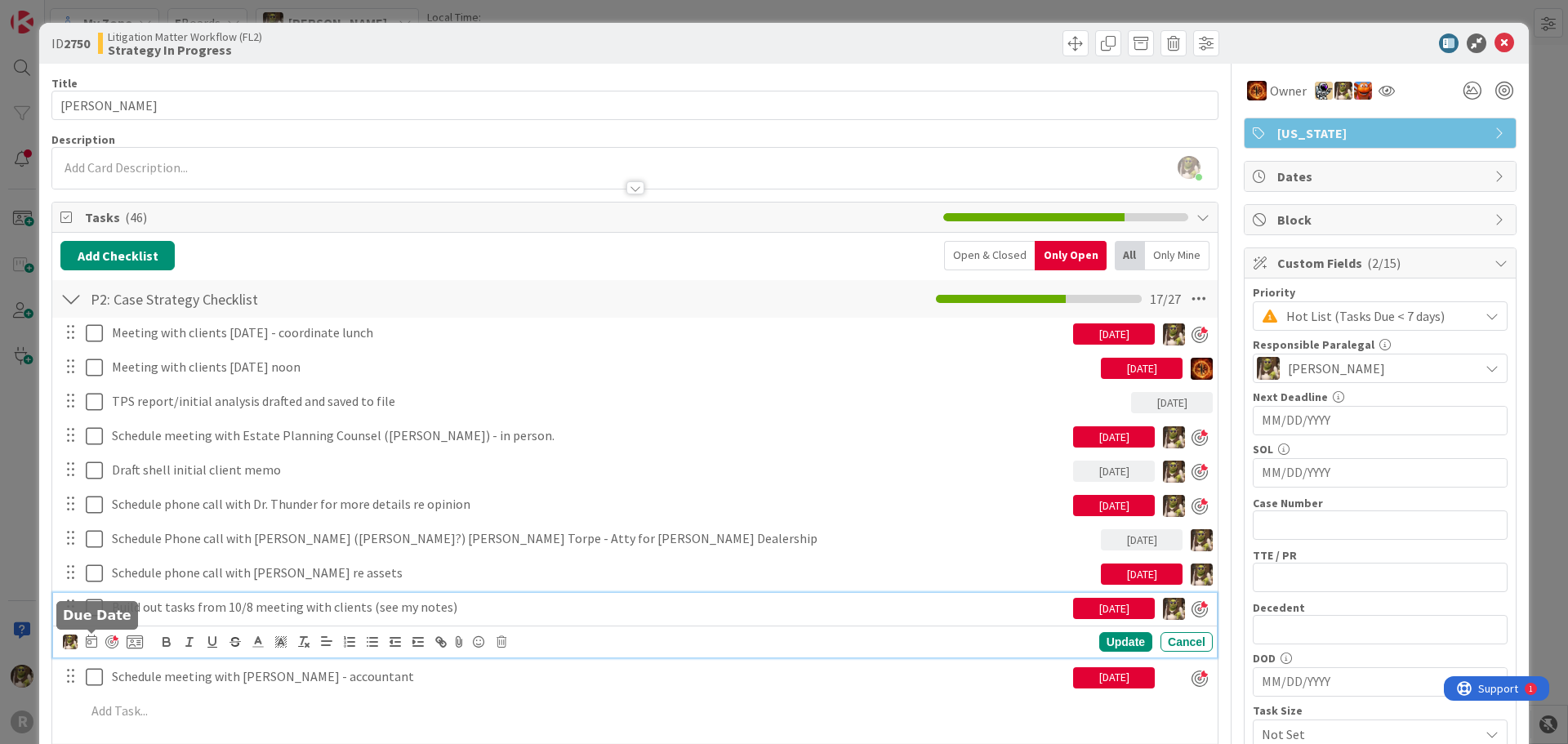
click at [89, 642] on icon at bounding box center [92, 641] width 11 height 13
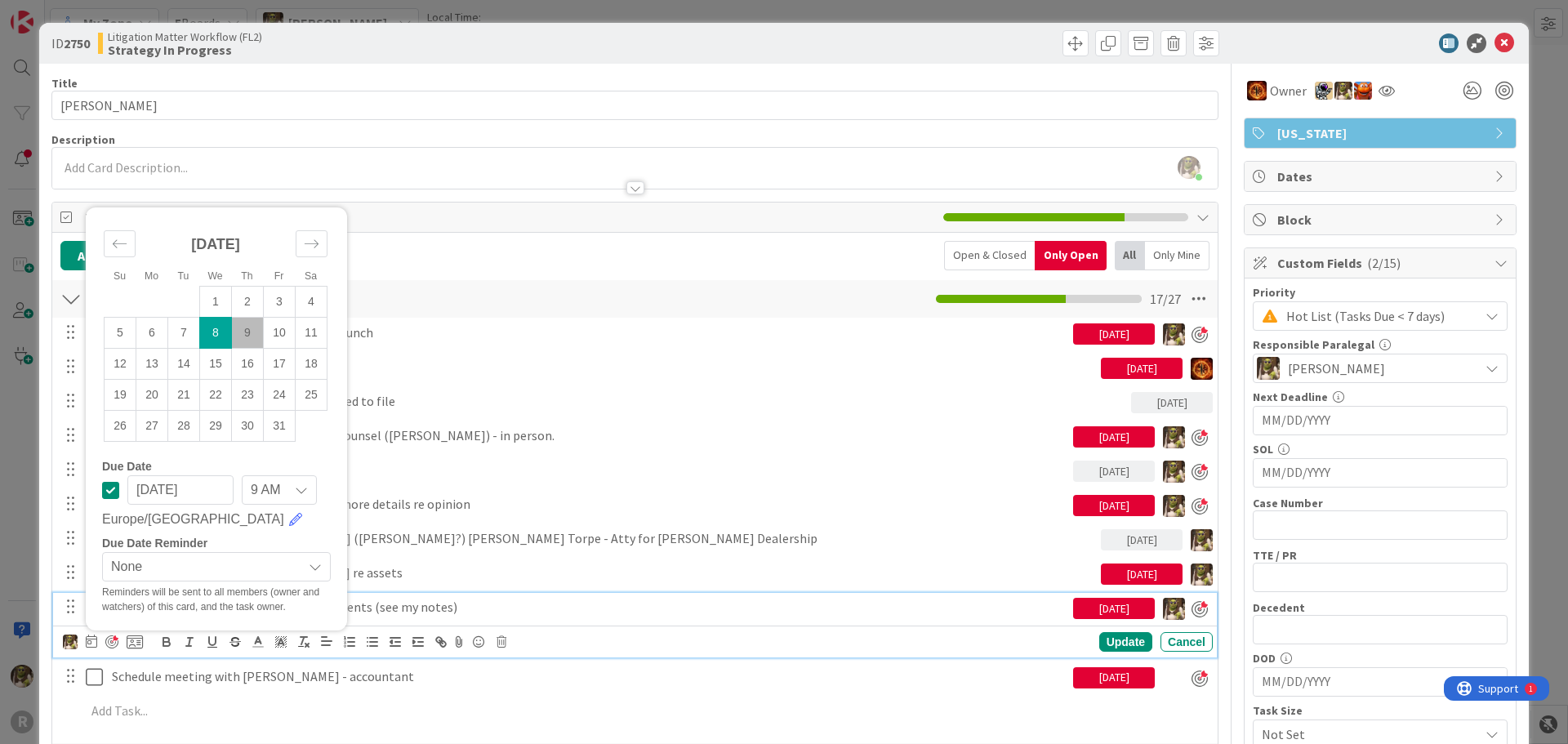
click at [242, 329] on td "9" at bounding box center [248, 333] width 32 height 31
type input "[DATE]"
click at [1108, 641] on div "Update" at bounding box center [1125, 643] width 53 height 20
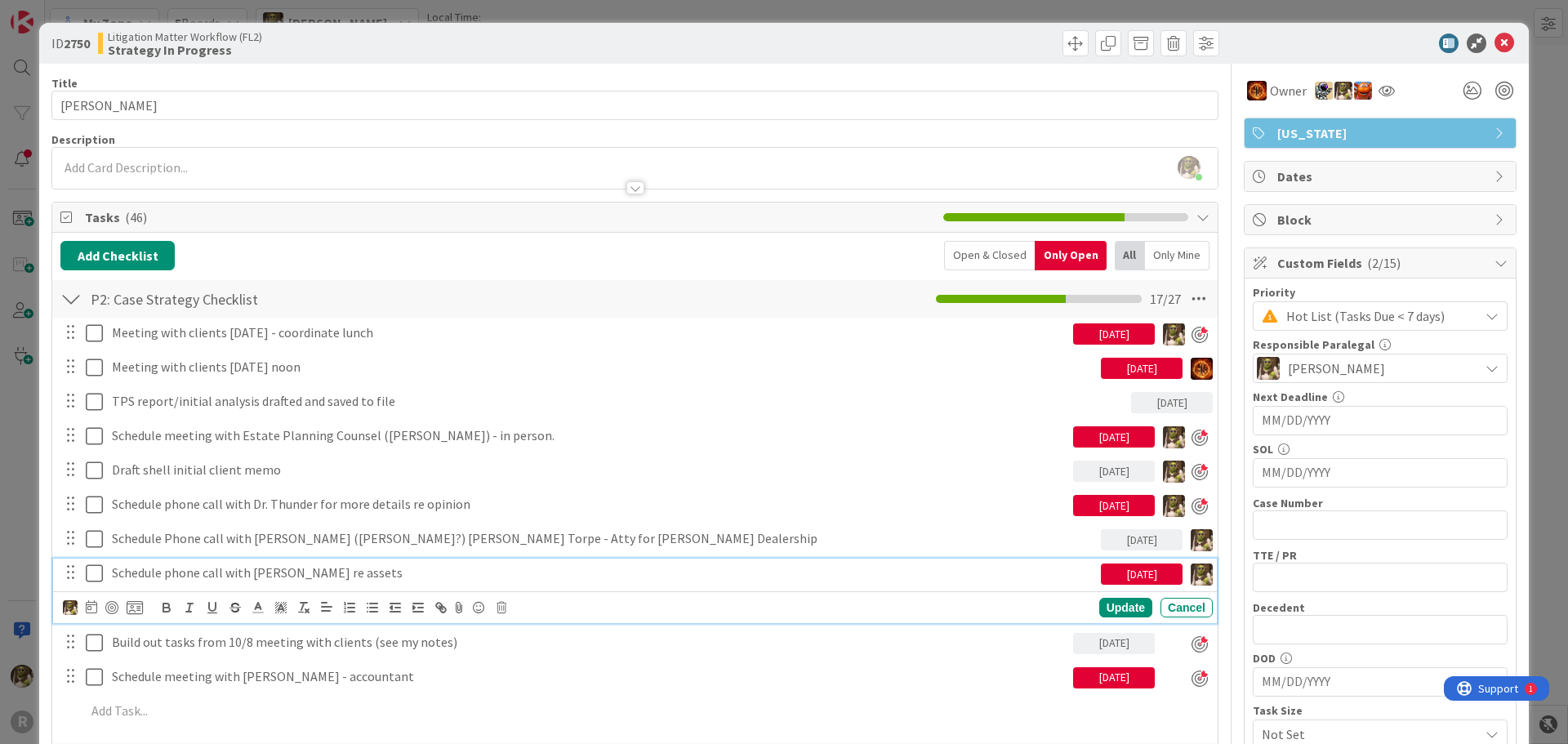
click at [385, 568] on p "Schedule phone call with [PERSON_NAME] re assets" at bounding box center [603, 573] width 982 height 19
click at [92, 607] on icon at bounding box center [92, 607] width 11 height 13
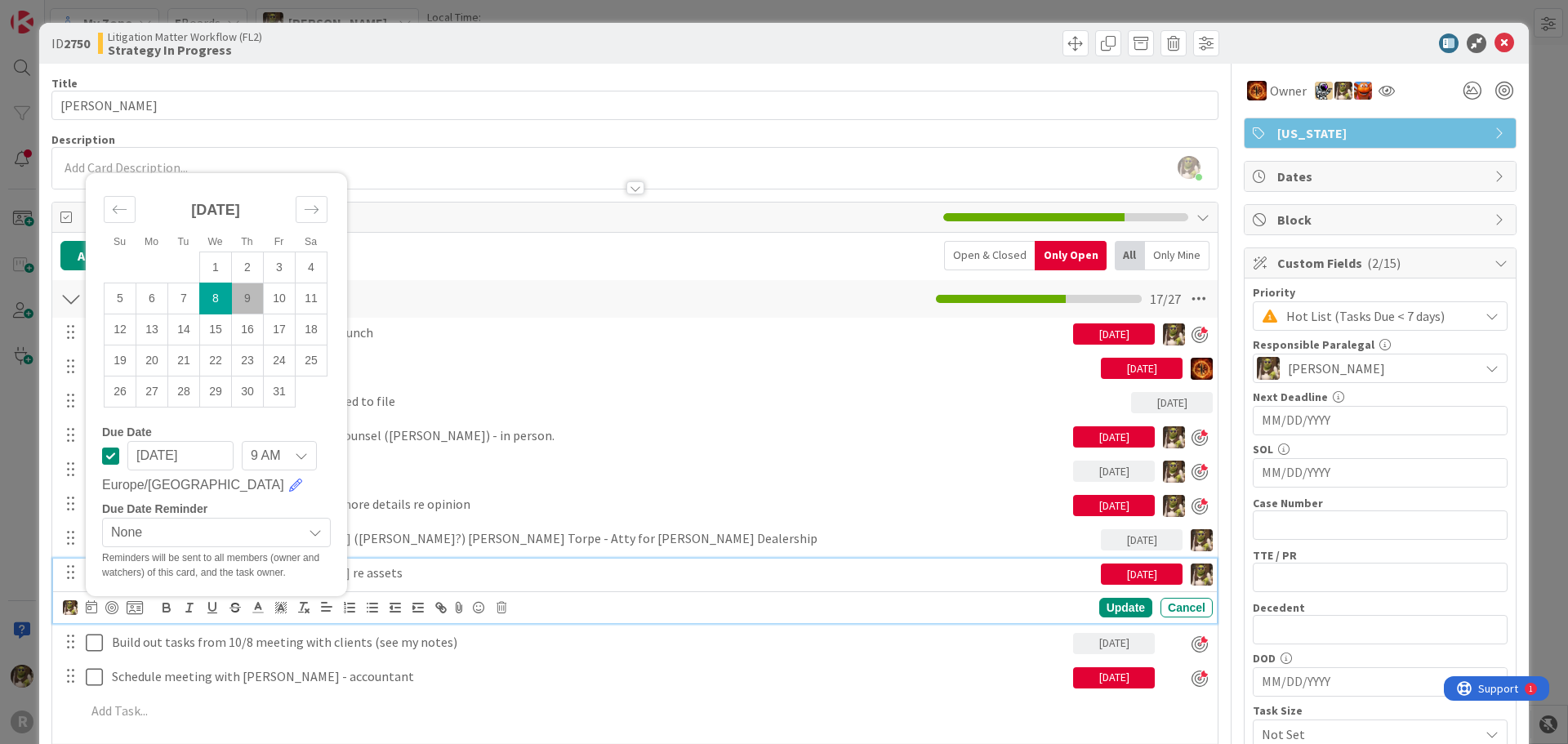
click at [249, 303] on td "9" at bounding box center [248, 298] width 32 height 31
type input "[DATE]"
click at [1110, 607] on div "Update" at bounding box center [1125, 607] width 53 height 20
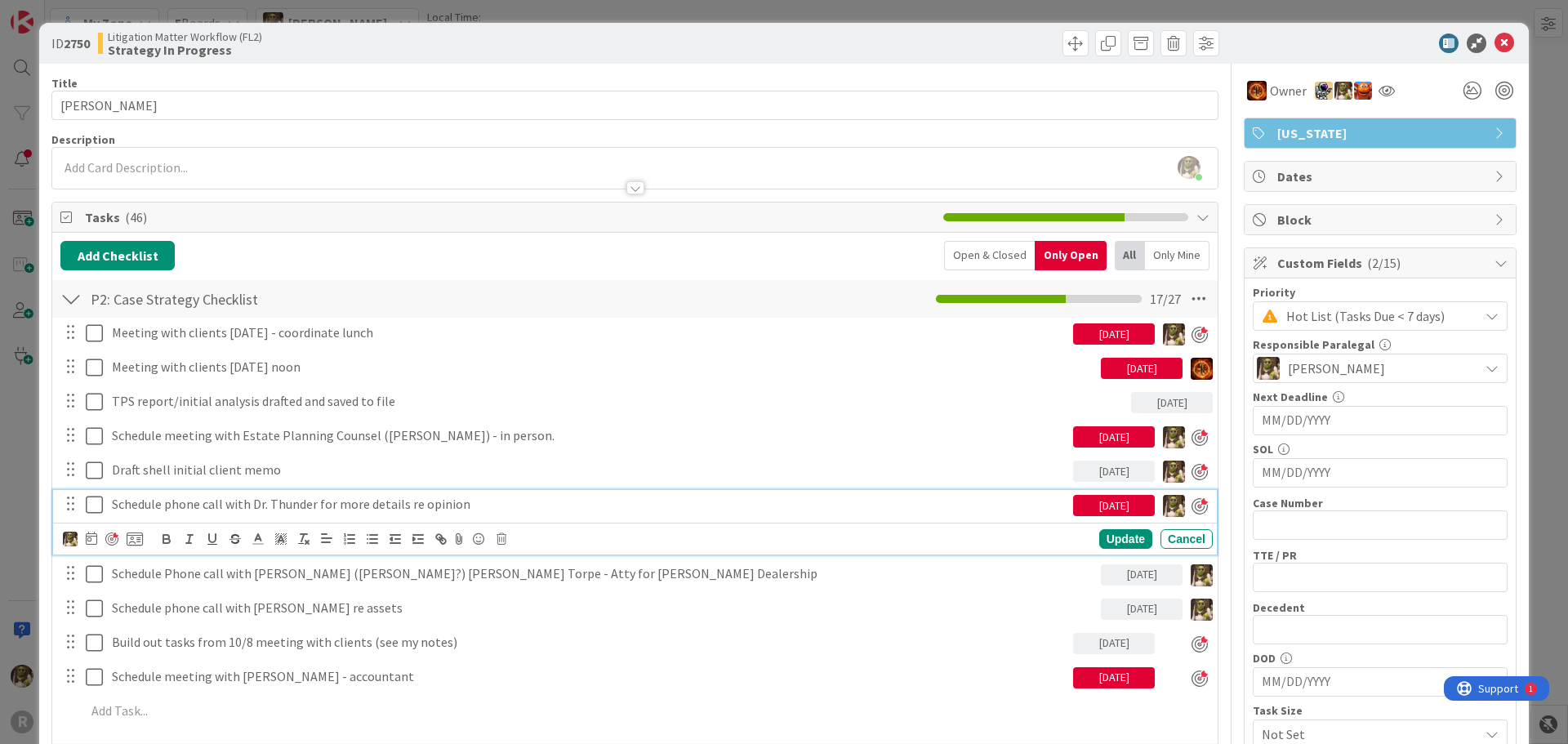
click at [461, 502] on p "Schedule phone call with Dr. Thunder for more details re opinion" at bounding box center [589, 504] width 954 height 19
click at [92, 538] on icon at bounding box center [92, 539] width 11 height 13
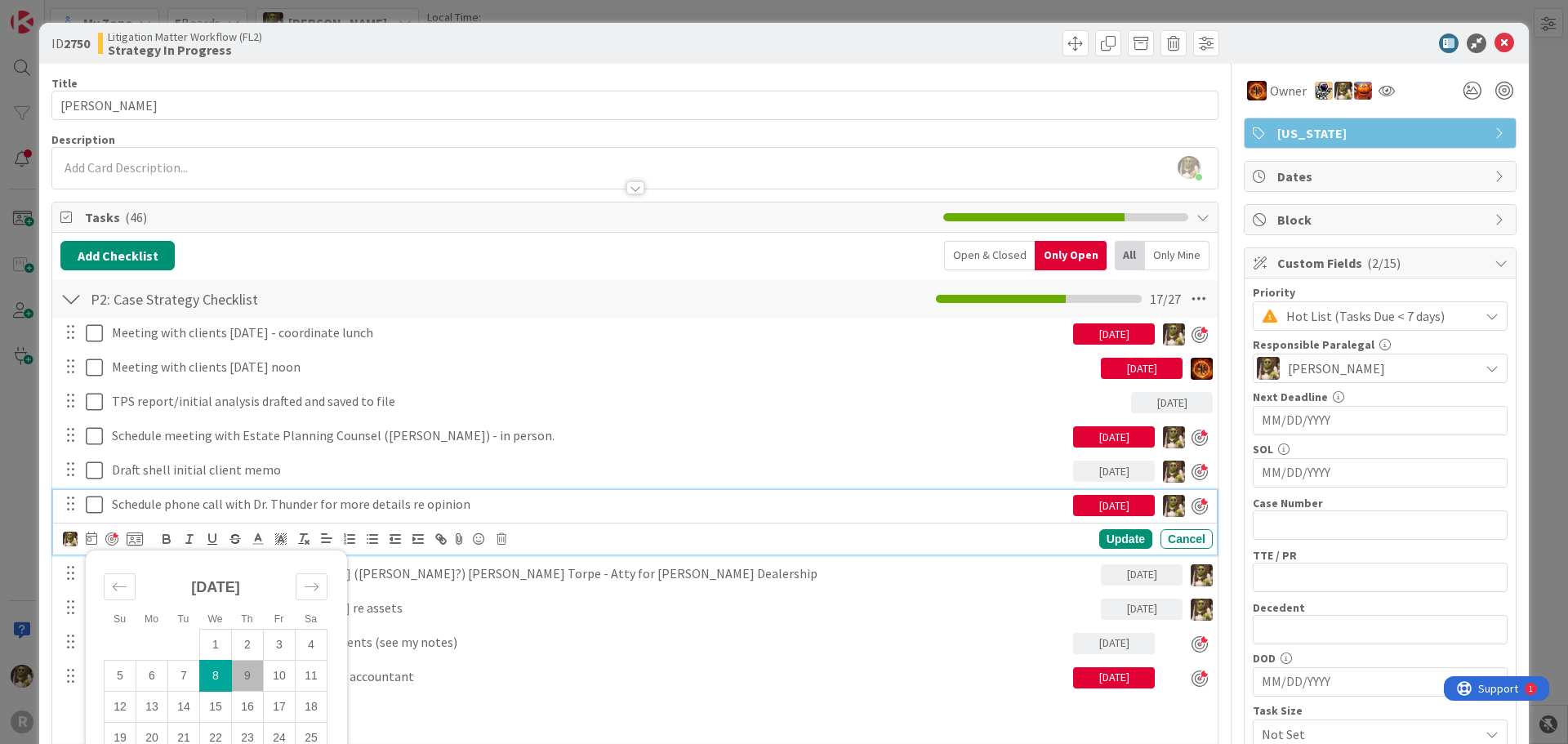
click at [255, 681] on td "9" at bounding box center [248, 675] width 32 height 31
type input "[DATE]"
click at [1115, 530] on div "Su Mo Tu We Th Fr Sa [DATE] 1 2 3 4 5 6 7 8 9 10 11 12 13 14 15 16 17 18 19 20 …" at bounding box center [637, 540] width 1150 height 23
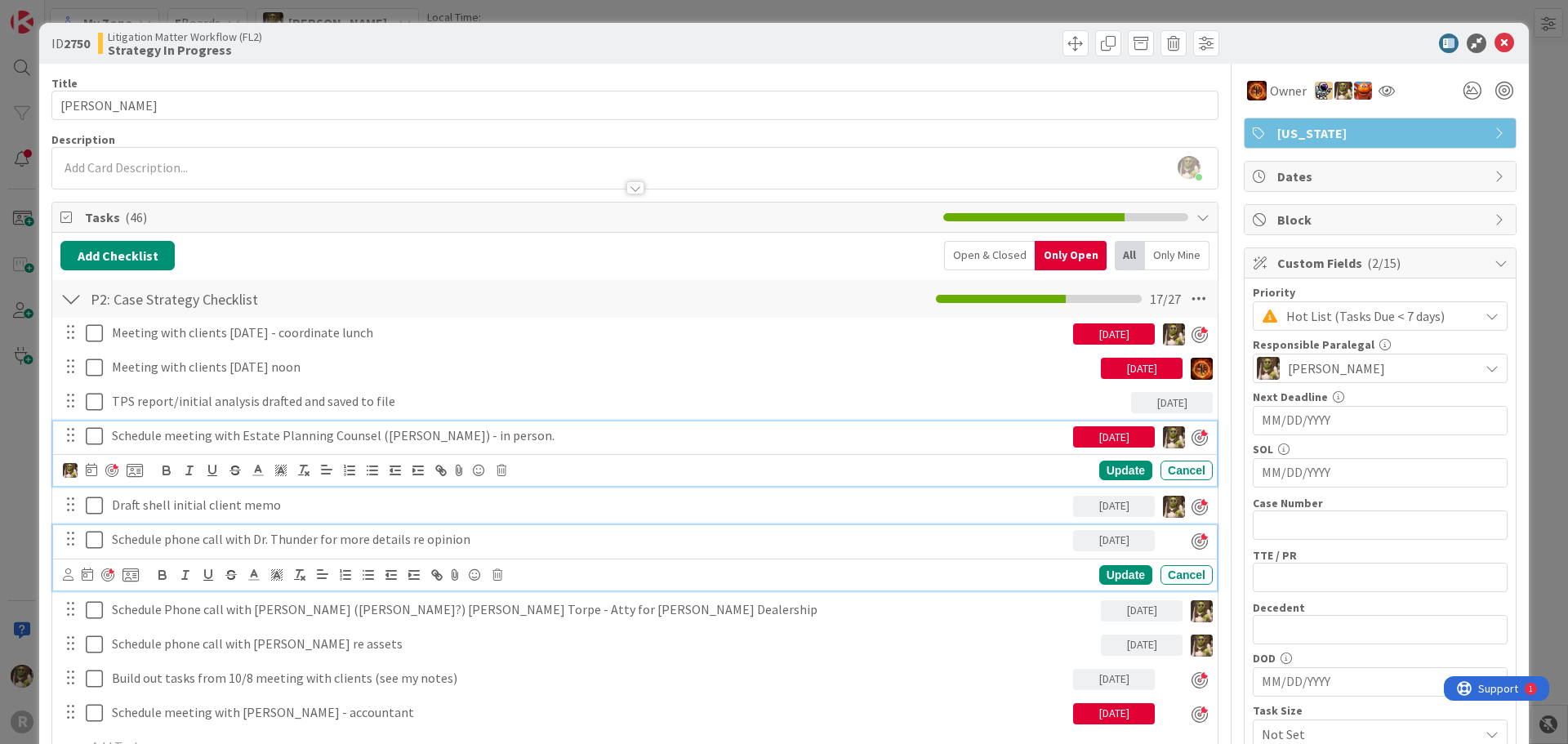
click at [425, 434] on p "Schedule meeting with Estate Planning Counsel ([PERSON_NAME]) - in person." at bounding box center [589, 436] width 954 height 19
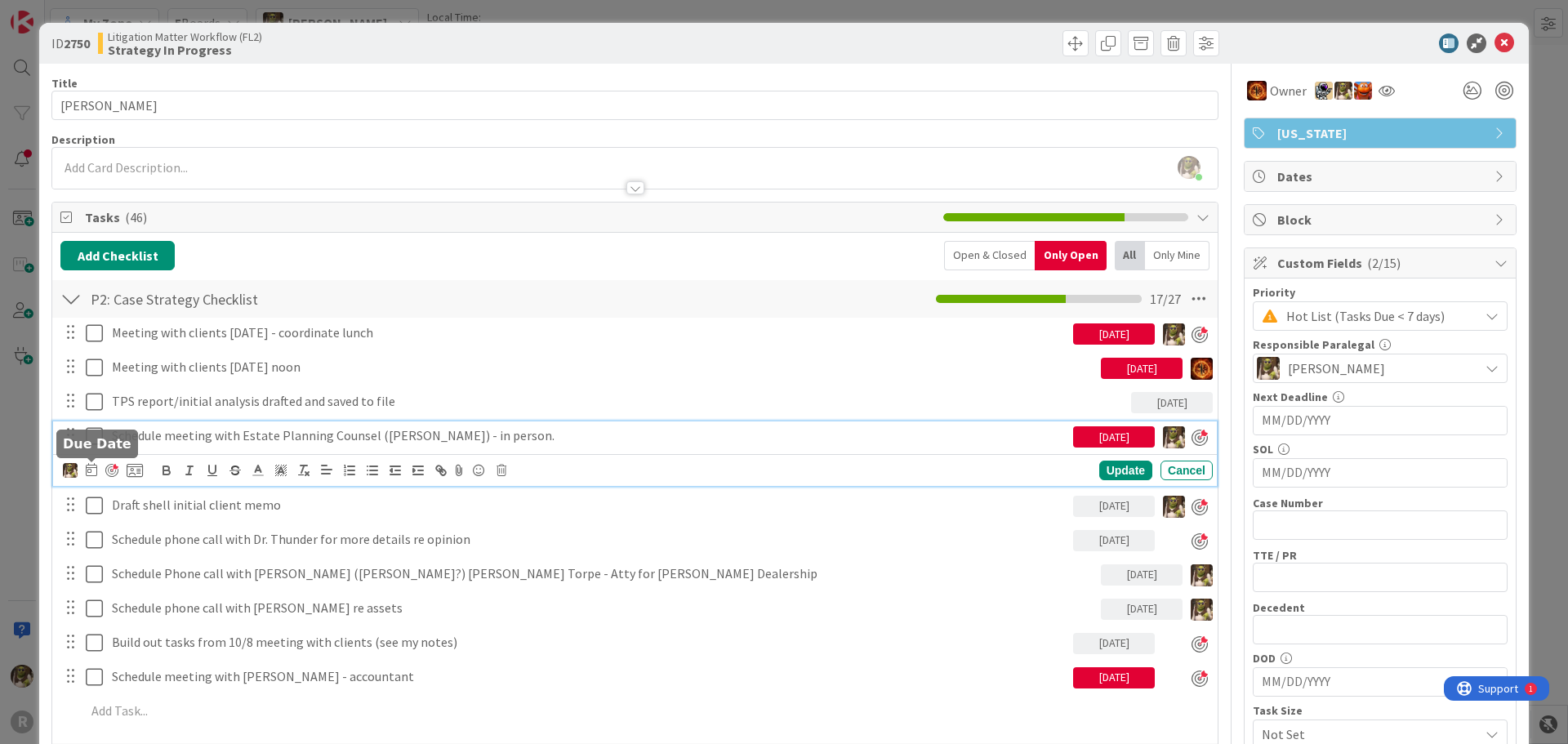
click at [90, 469] on icon at bounding box center [92, 470] width 11 height 13
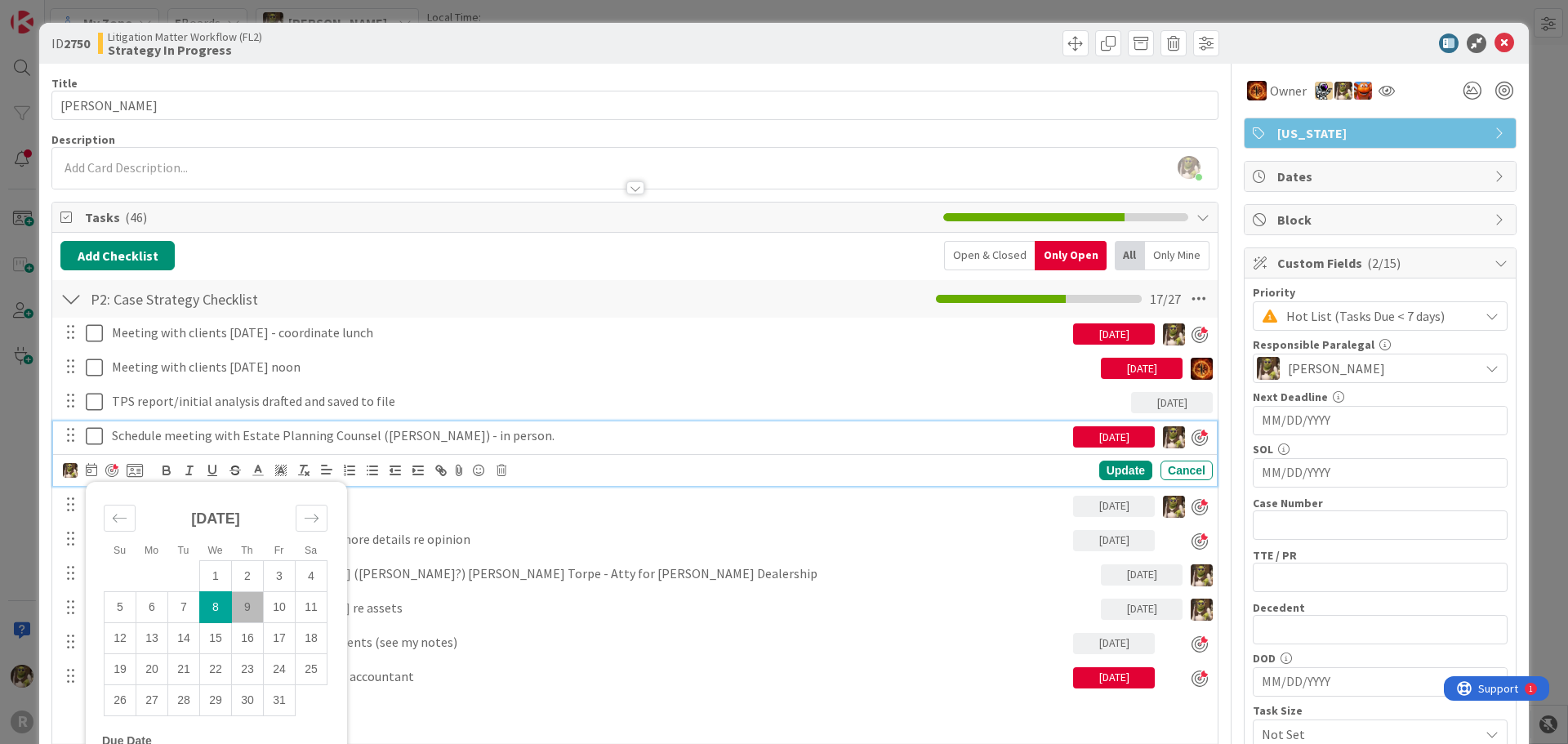
click at [255, 607] on td "9" at bounding box center [248, 607] width 32 height 31
type input "[DATE]"
click at [1122, 465] on div "Update" at bounding box center [1125, 472] width 53 height 20
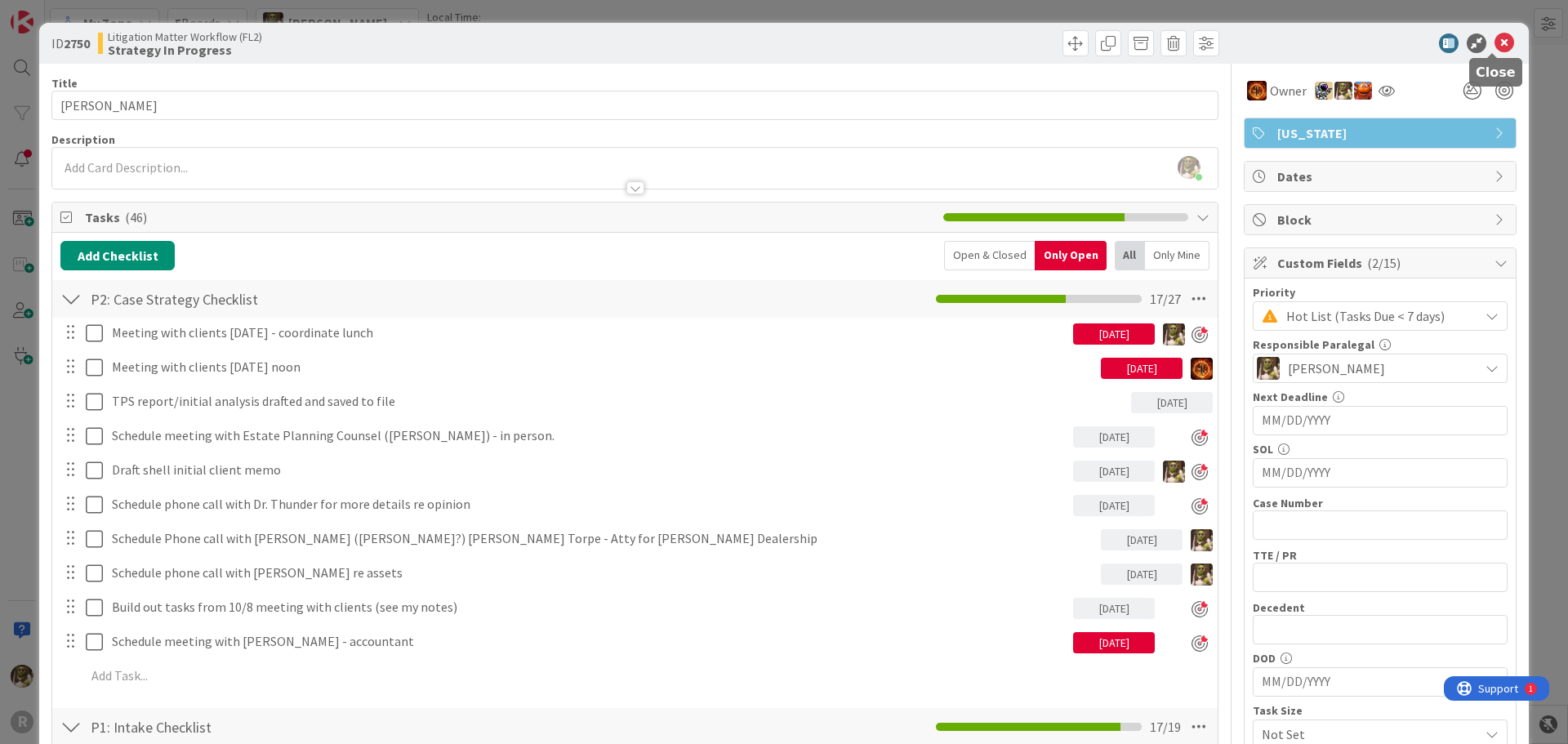
click at [1500, 45] on icon at bounding box center [1504, 43] width 20 height 20
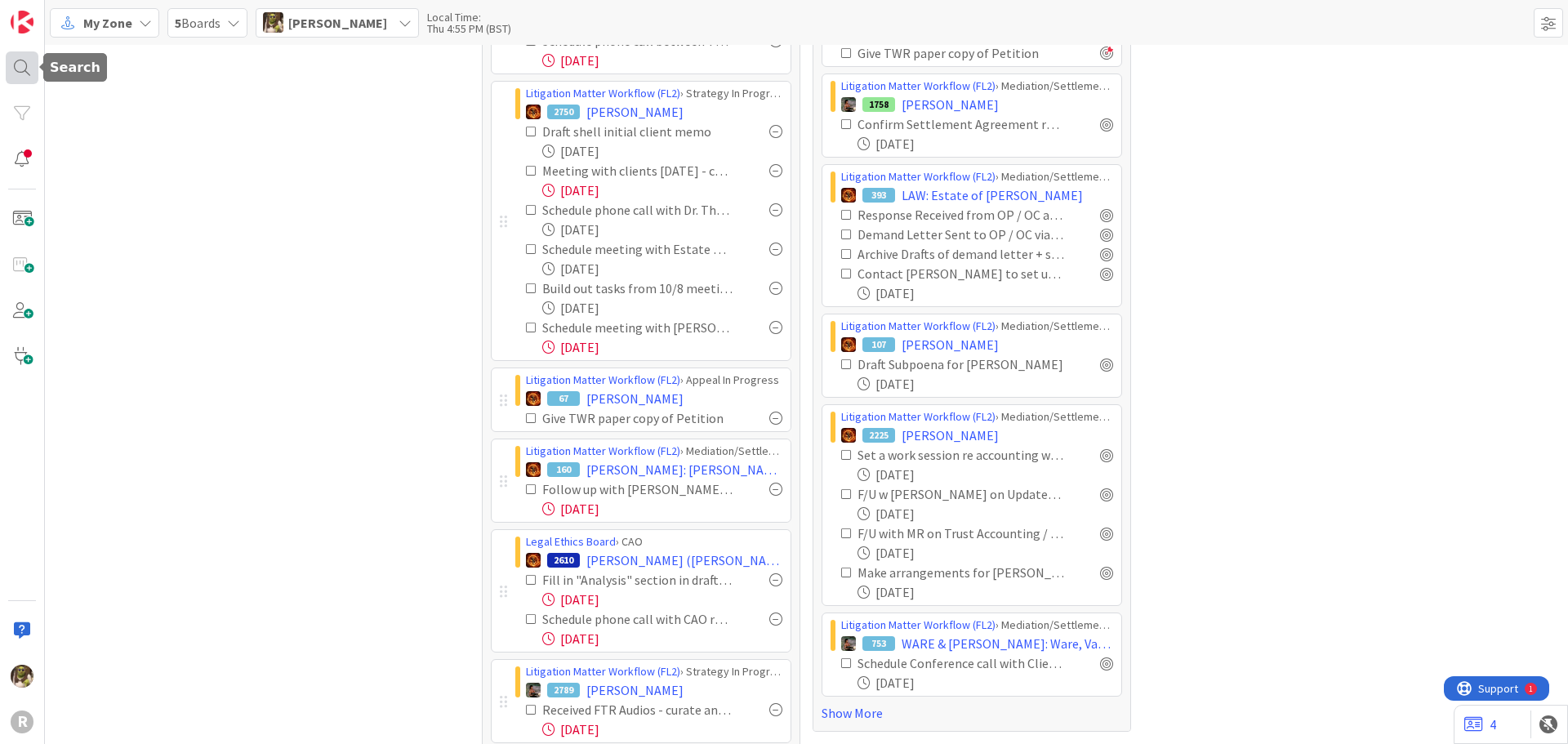
click at [29, 61] on div at bounding box center [22, 68] width 33 height 33
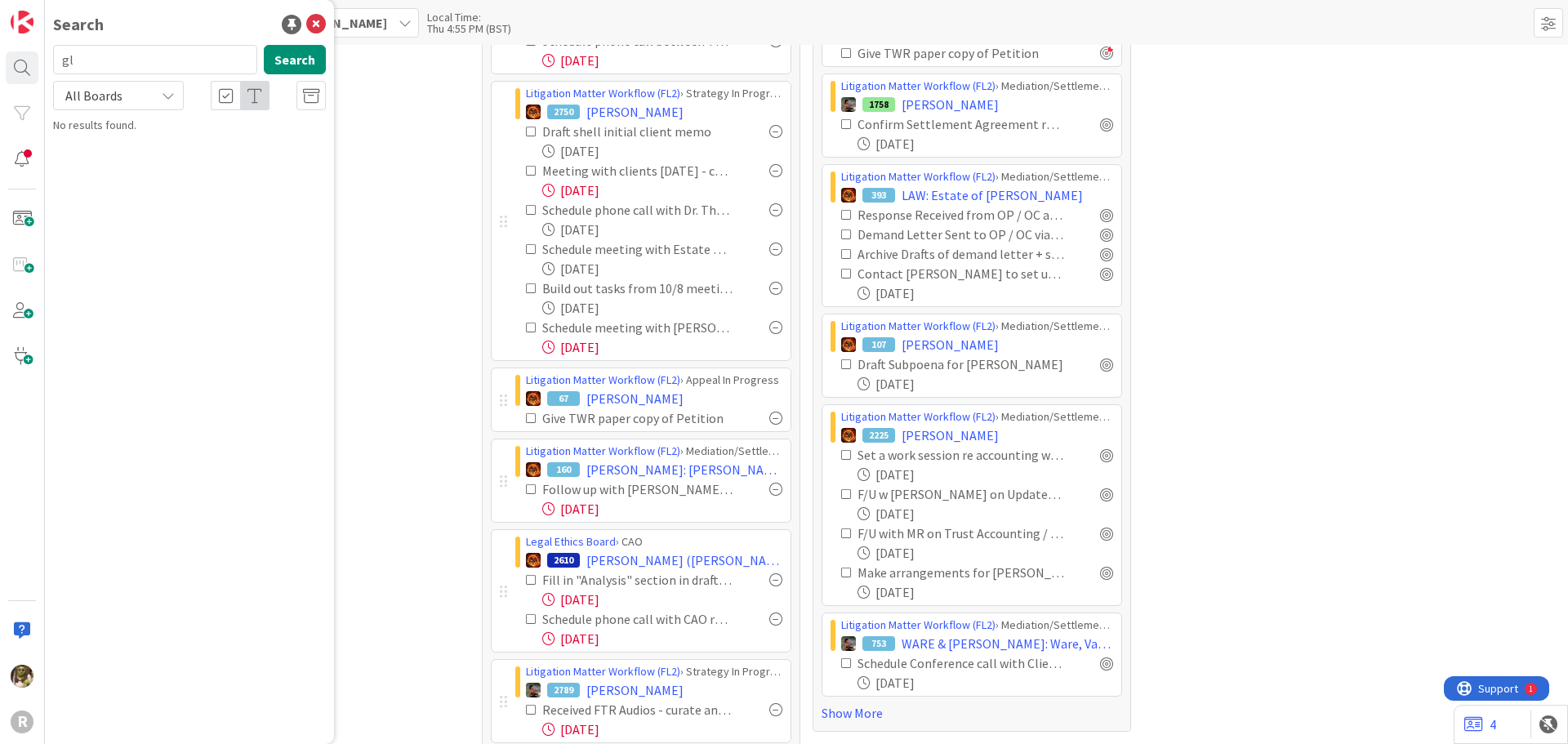
type input "g"
type input "[PERSON_NAME]"
click at [201, 142] on span ": Elder Abuse Claim" at bounding box center [247, 144] width 92 height 15
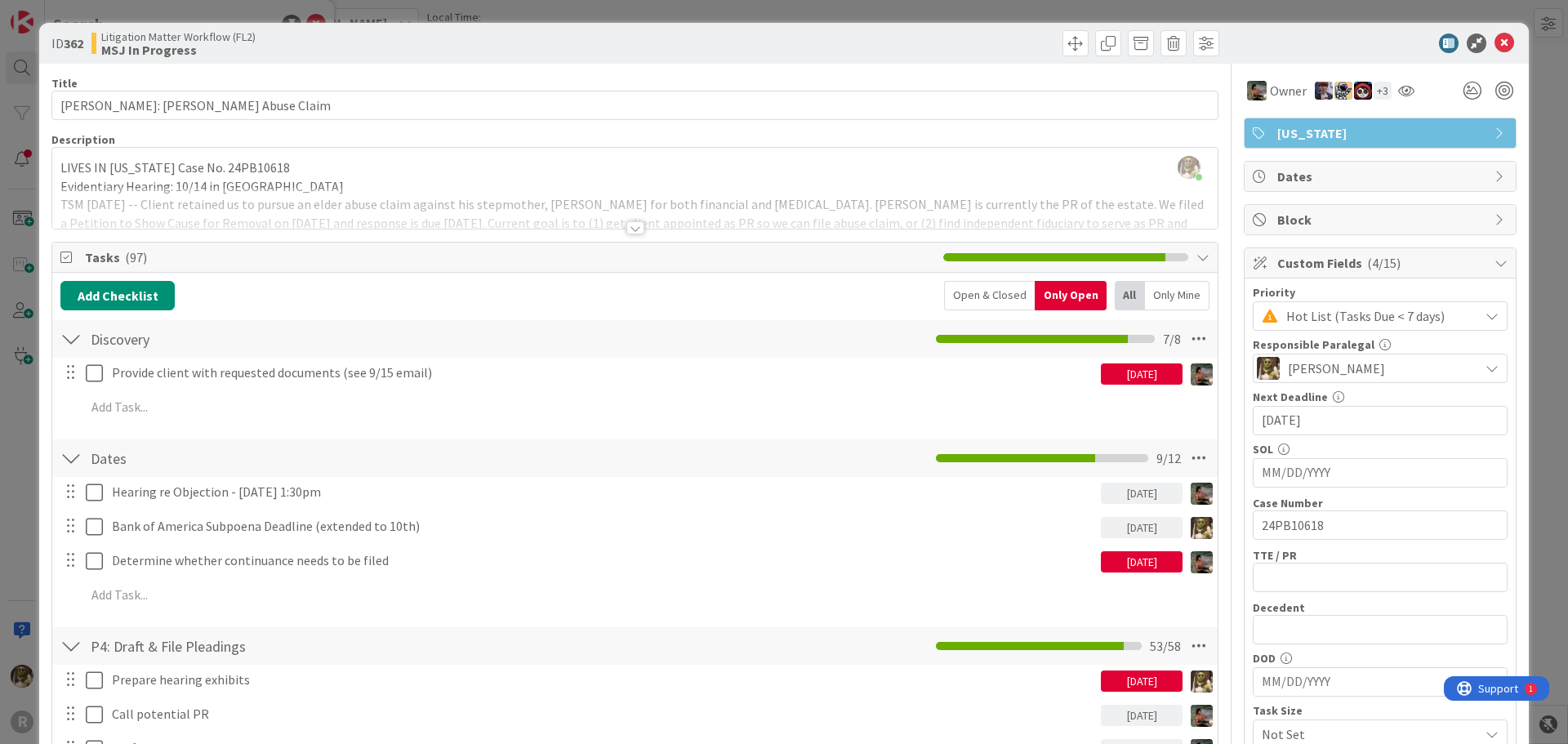
scroll to position [82, 0]
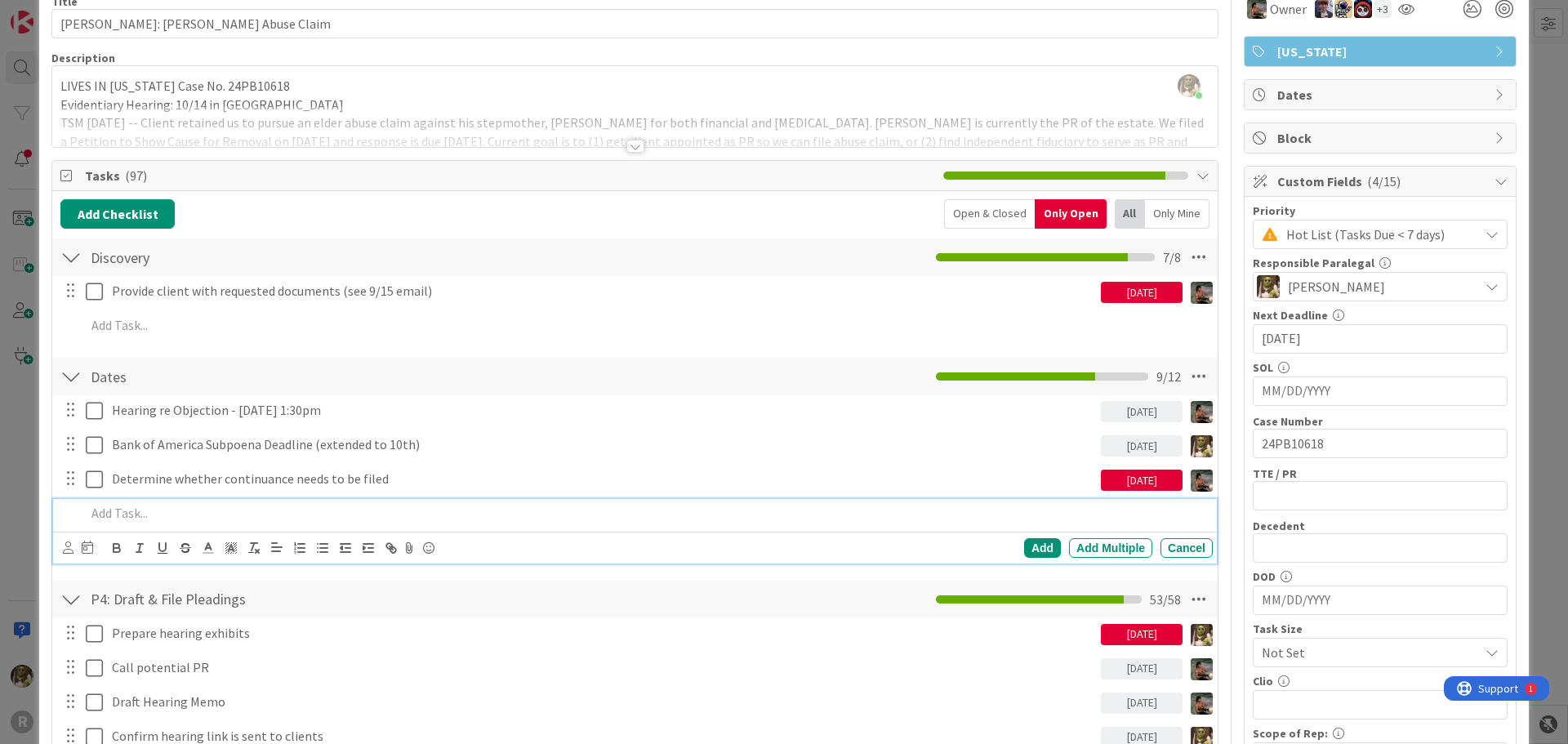
click at [220, 508] on p at bounding box center [646, 513] width 1120 height 19
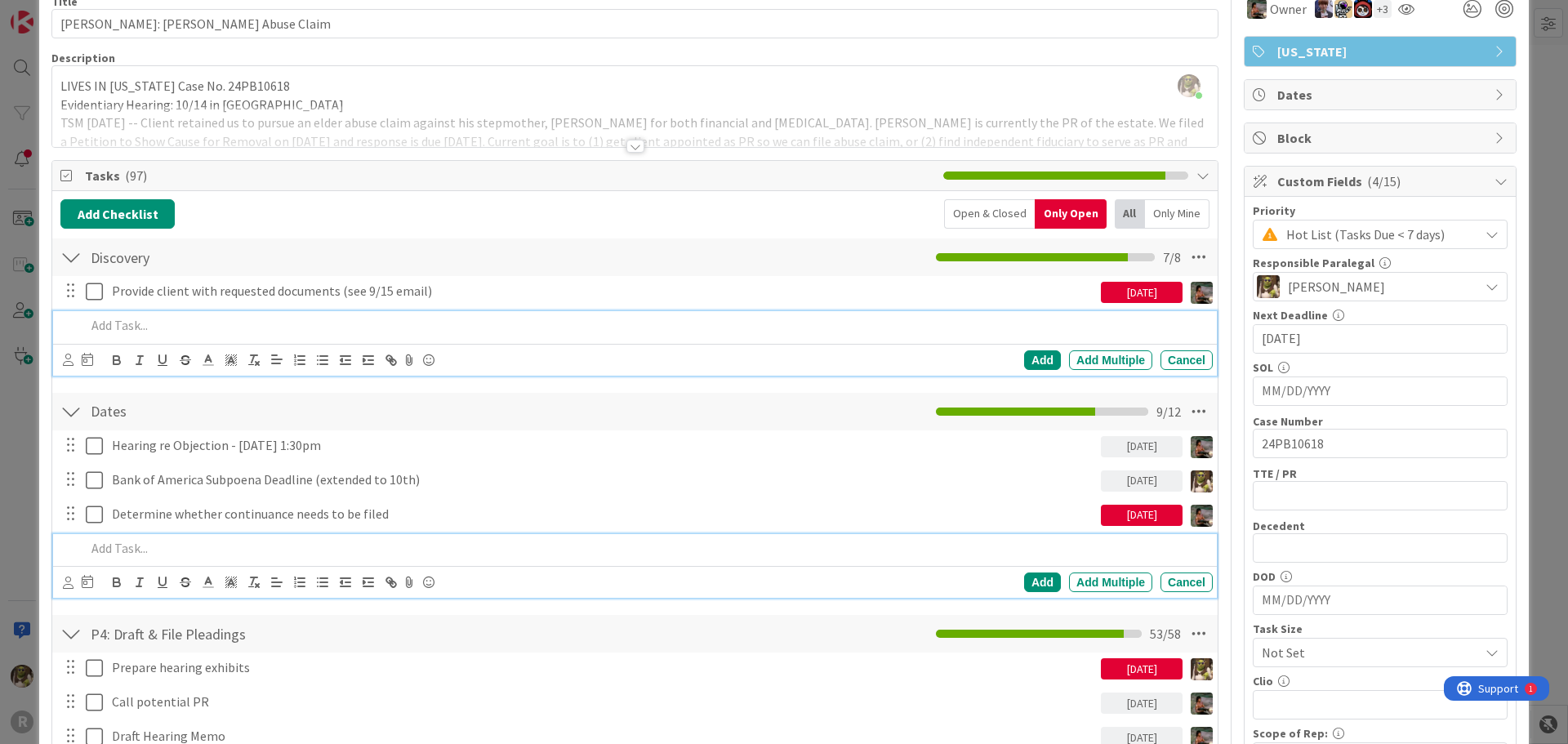
click at [162, 325] on div "Add Add Multiple Cancel" at bounding box center [635, 343] width 1164 height 65
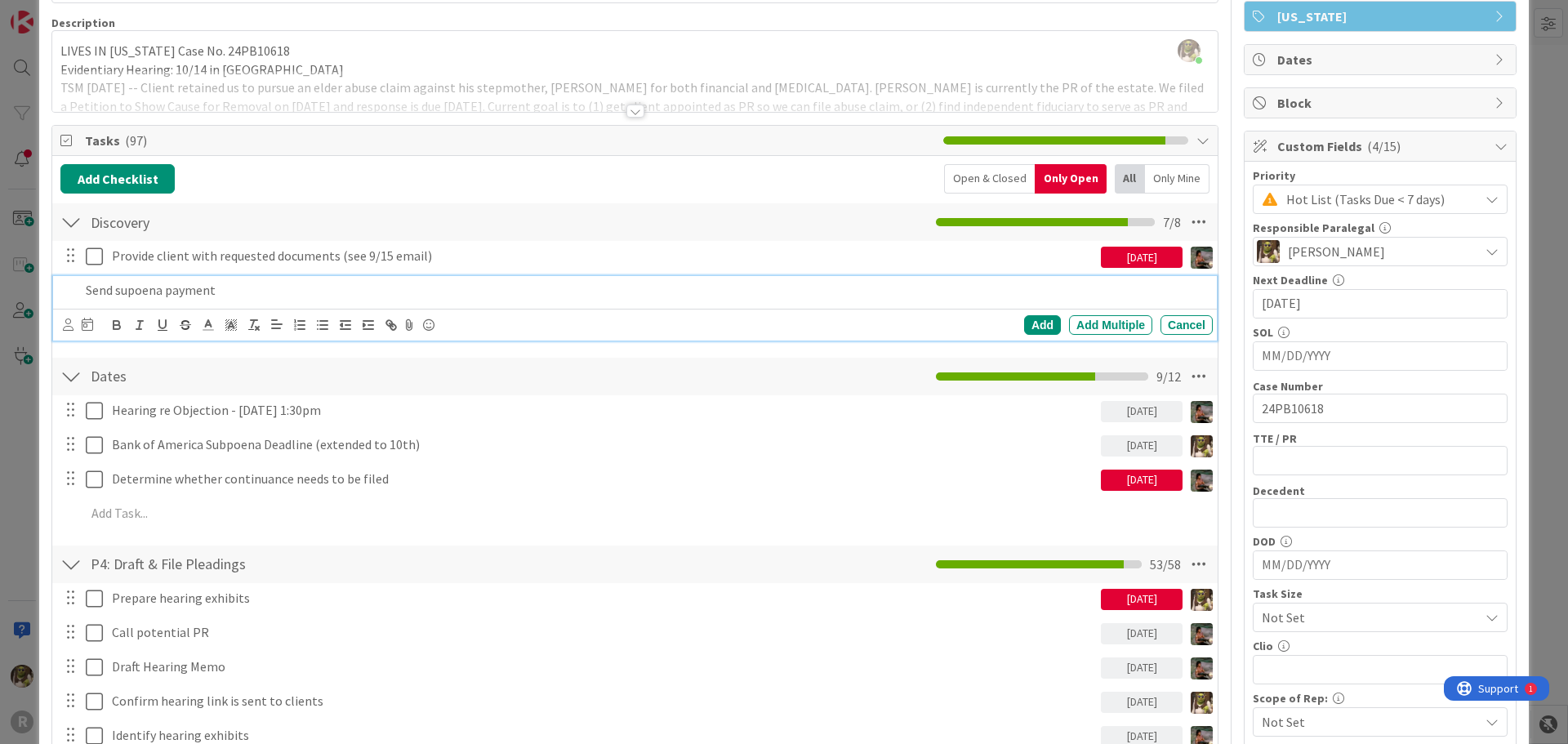
click at [145, 295] on p "Send supoena payment" at bounding box center [646, 290] width 1120 height 19
click at [65, 321] on icon at bounding box center [68, 325] width 11 height 12
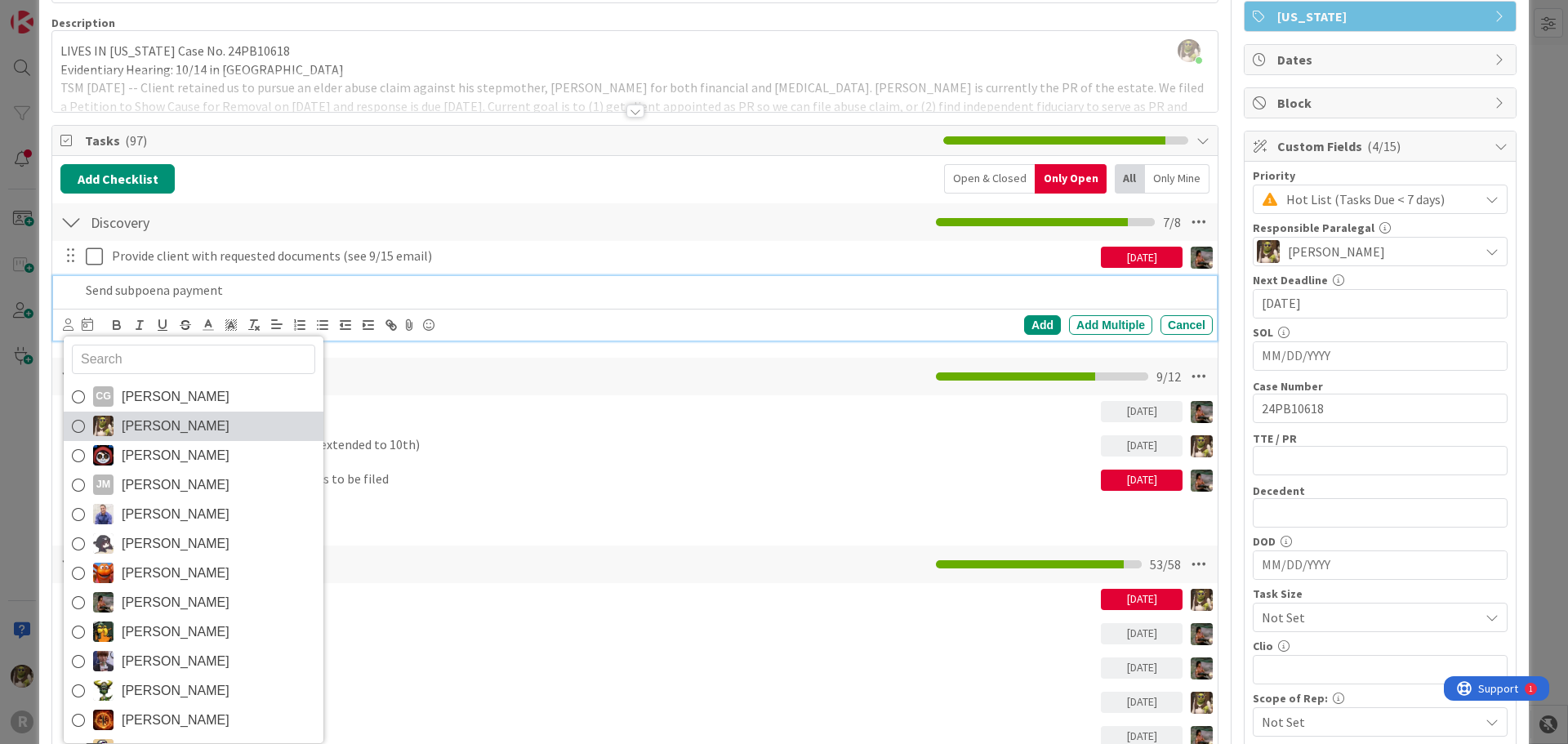
click at [124, 423] on span "[PERSON_NAME]" at bounding box center [176, 427] width 108 height 25
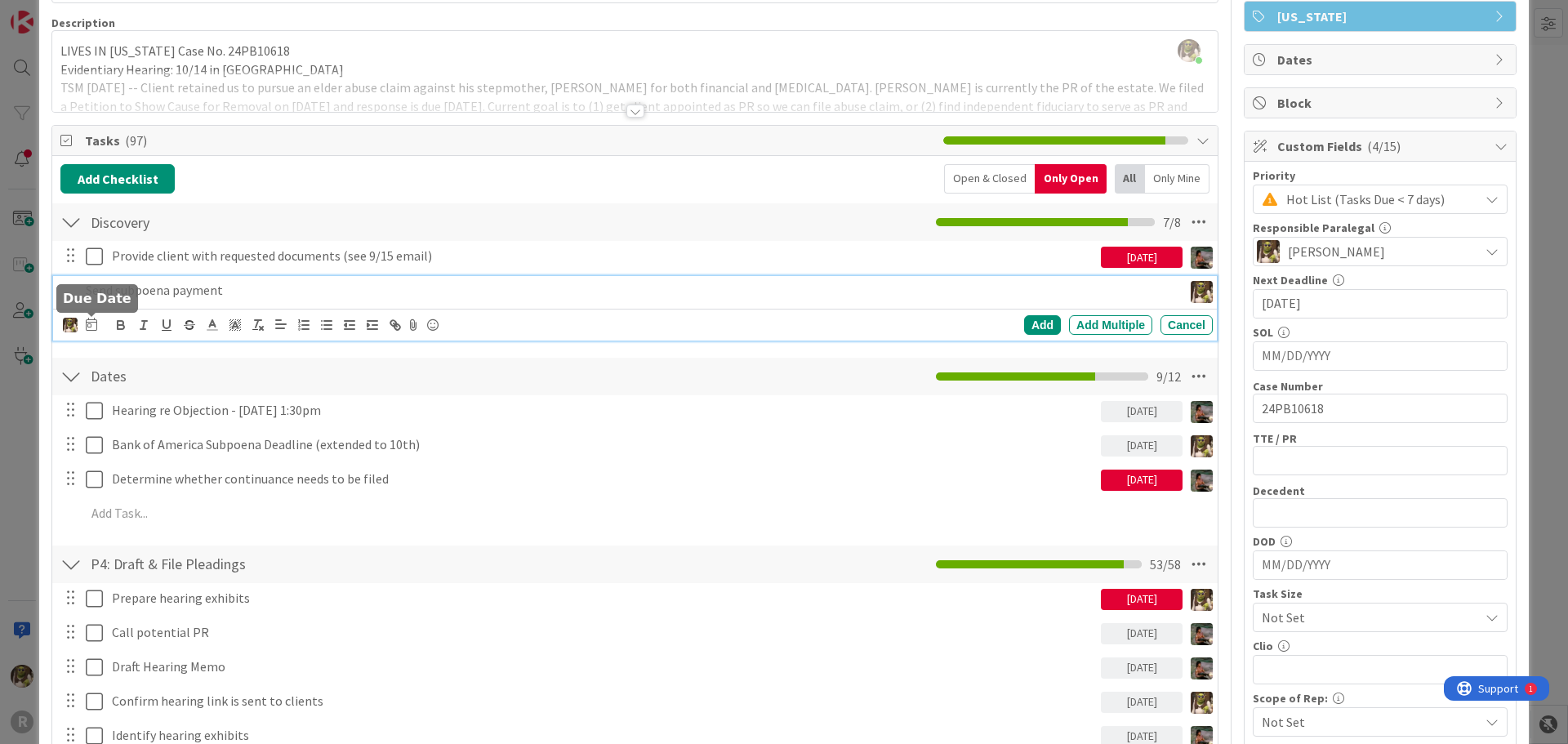
click at [87, 324] on icon at bounding box center [92, 325] width 11 height 13
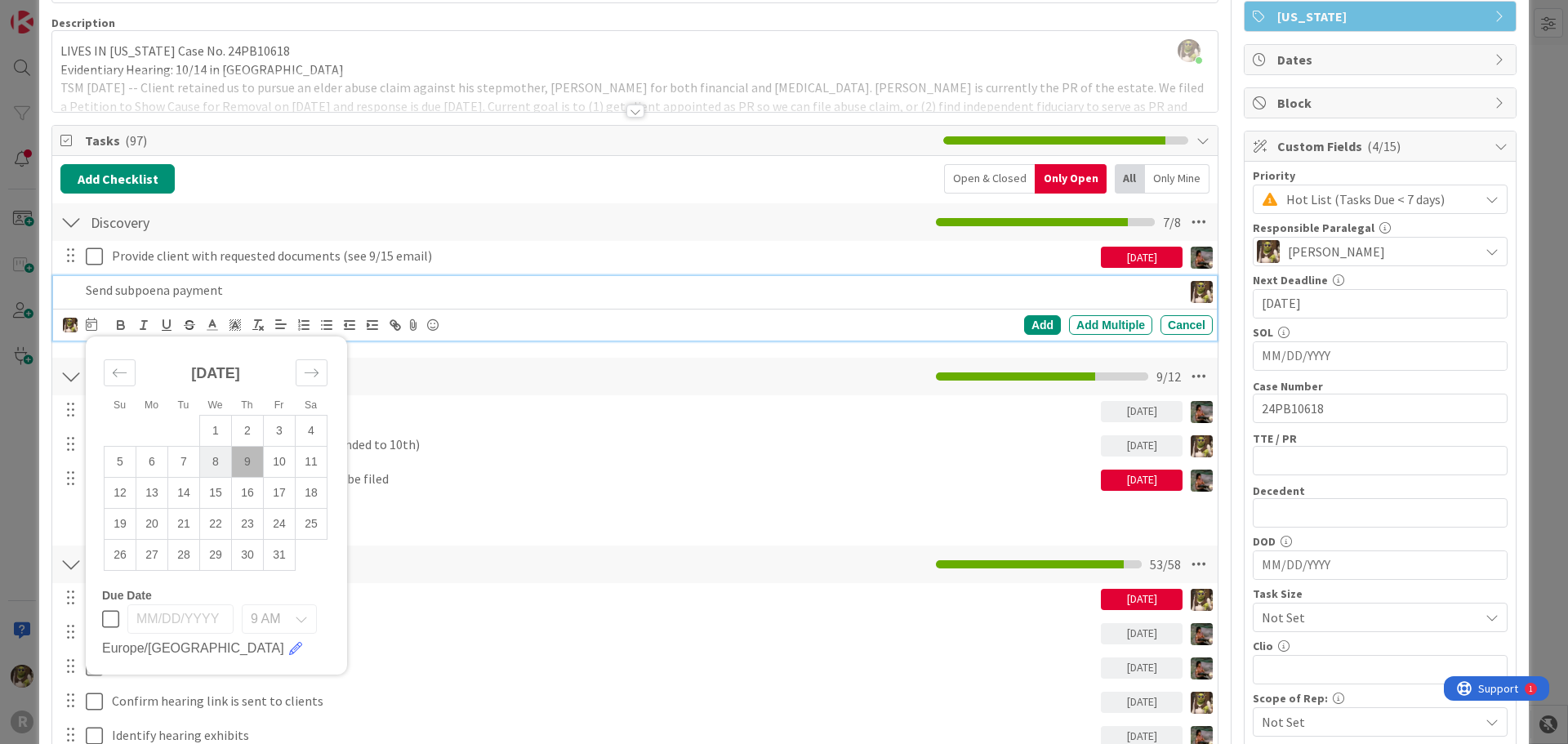
click at [217, 471] on td "8" at bounding box center [216, 462] width 32 height 31
type input "[DATE]"
click at [245, 289] on p "Send subpoena payment" at bounding box center [590, 290] width 1008 height 19
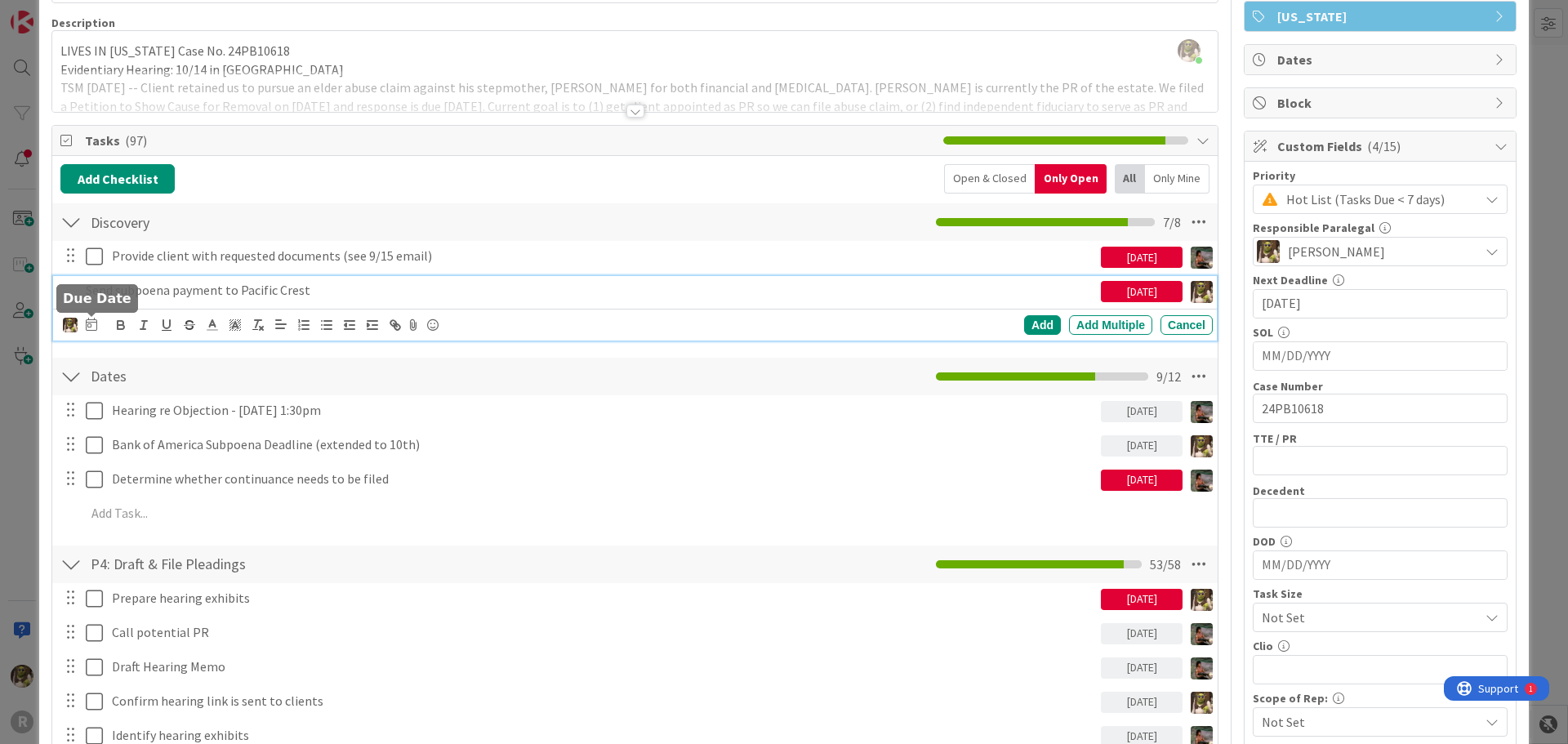
click at [95, 324] on icon at bounding box center [92, 325] width 11 height 13
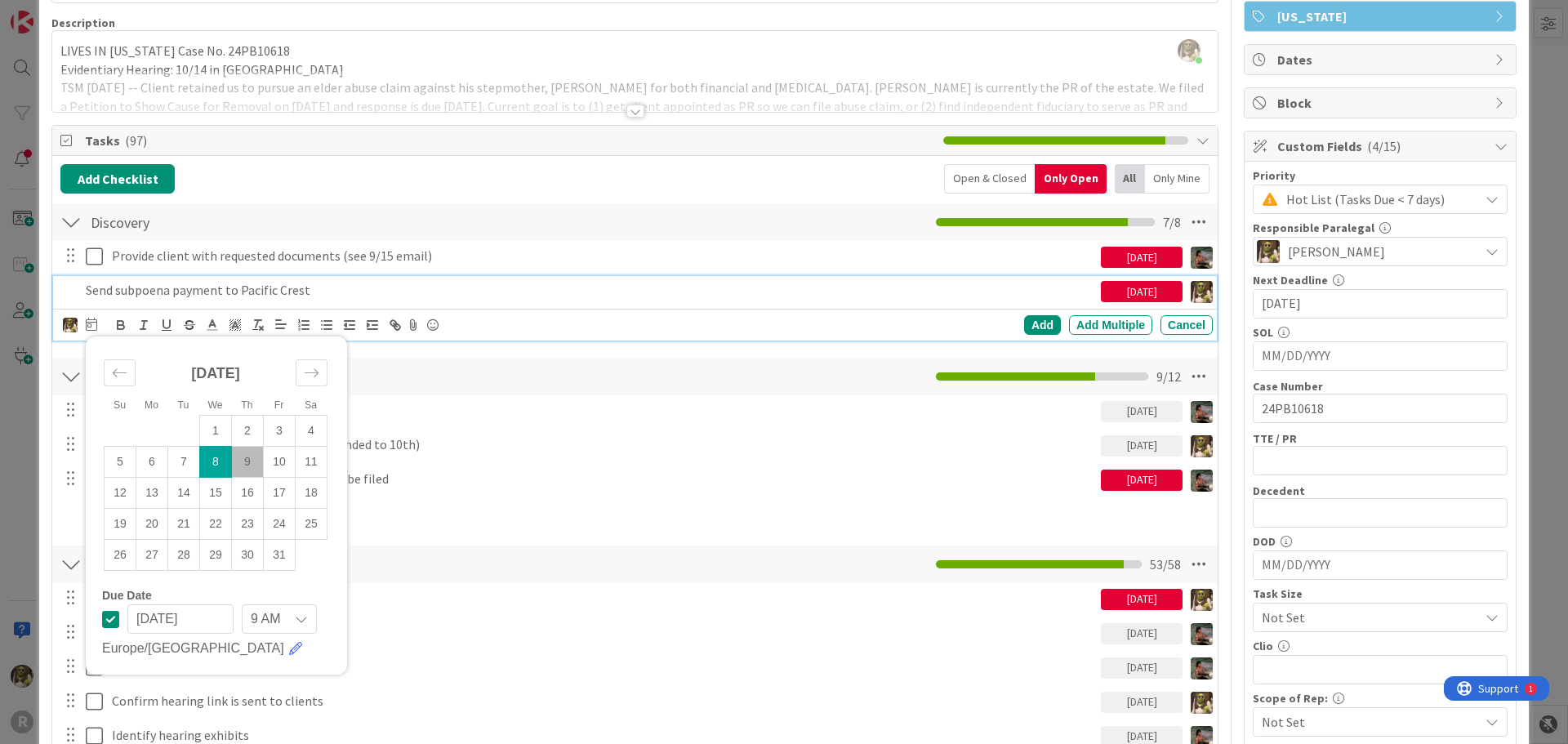
click at [216, 463] on td "8" at bounding box center [216, 462] width 32 height 31
click at [1024, 324] on div "Add" at bounding box center [1042, 325] width 37 height 20
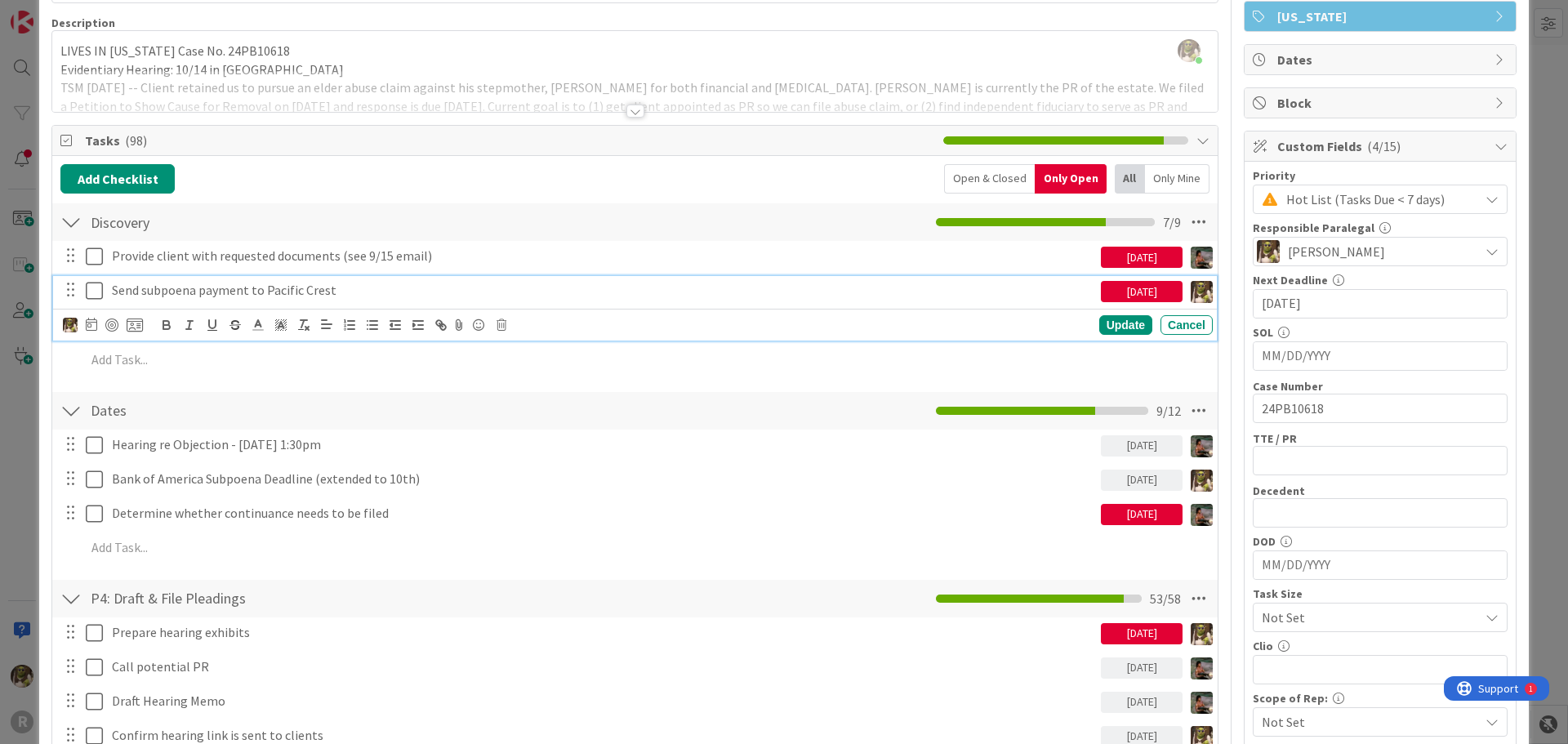
click at [238, 294] on p "Send subpoena payment to Pacific Crest" at bounding box center [603, 290] width 982 height 19
click at [114, 323] on div at bounding box center [112, 325] width 13 height 13
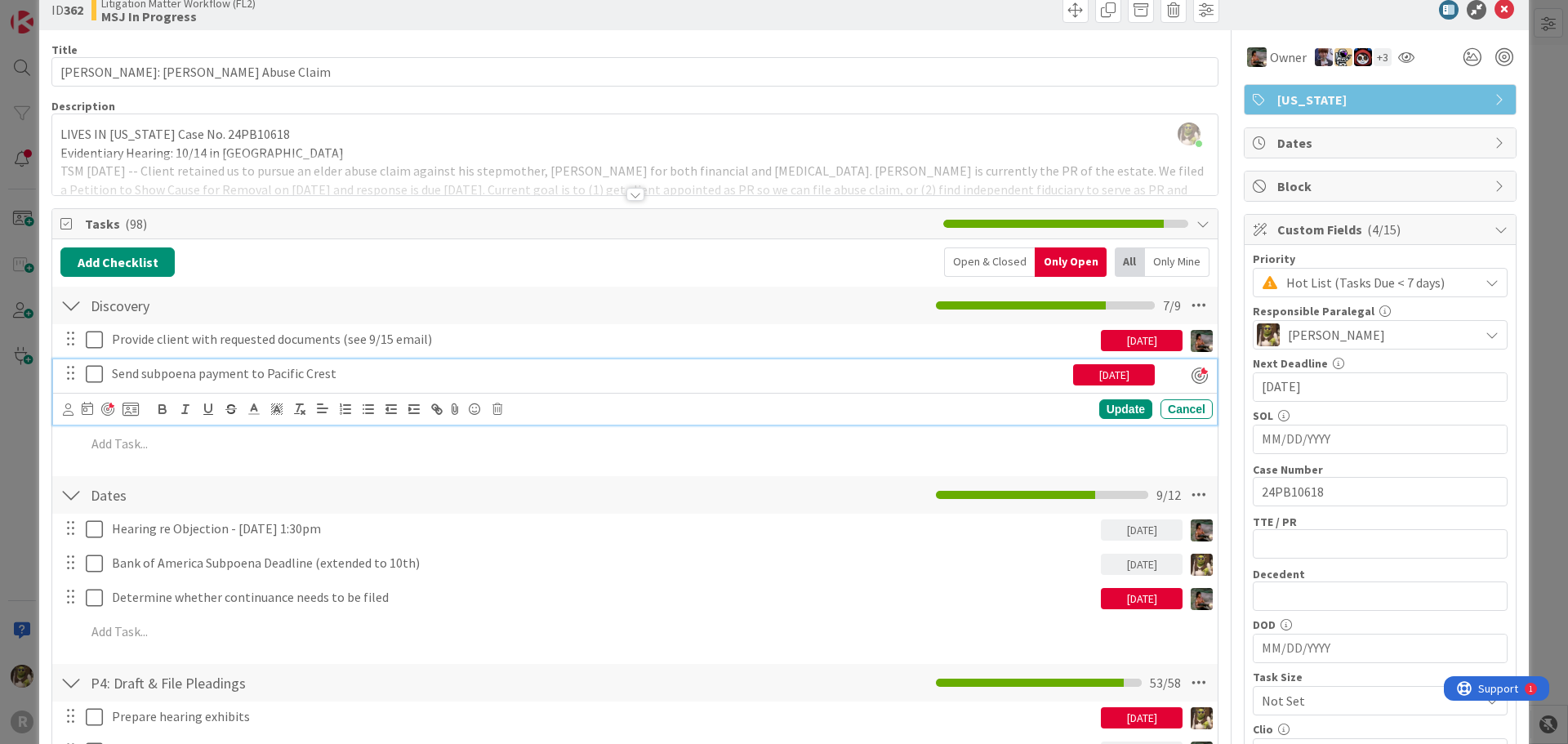
scroll to position [0, 0]
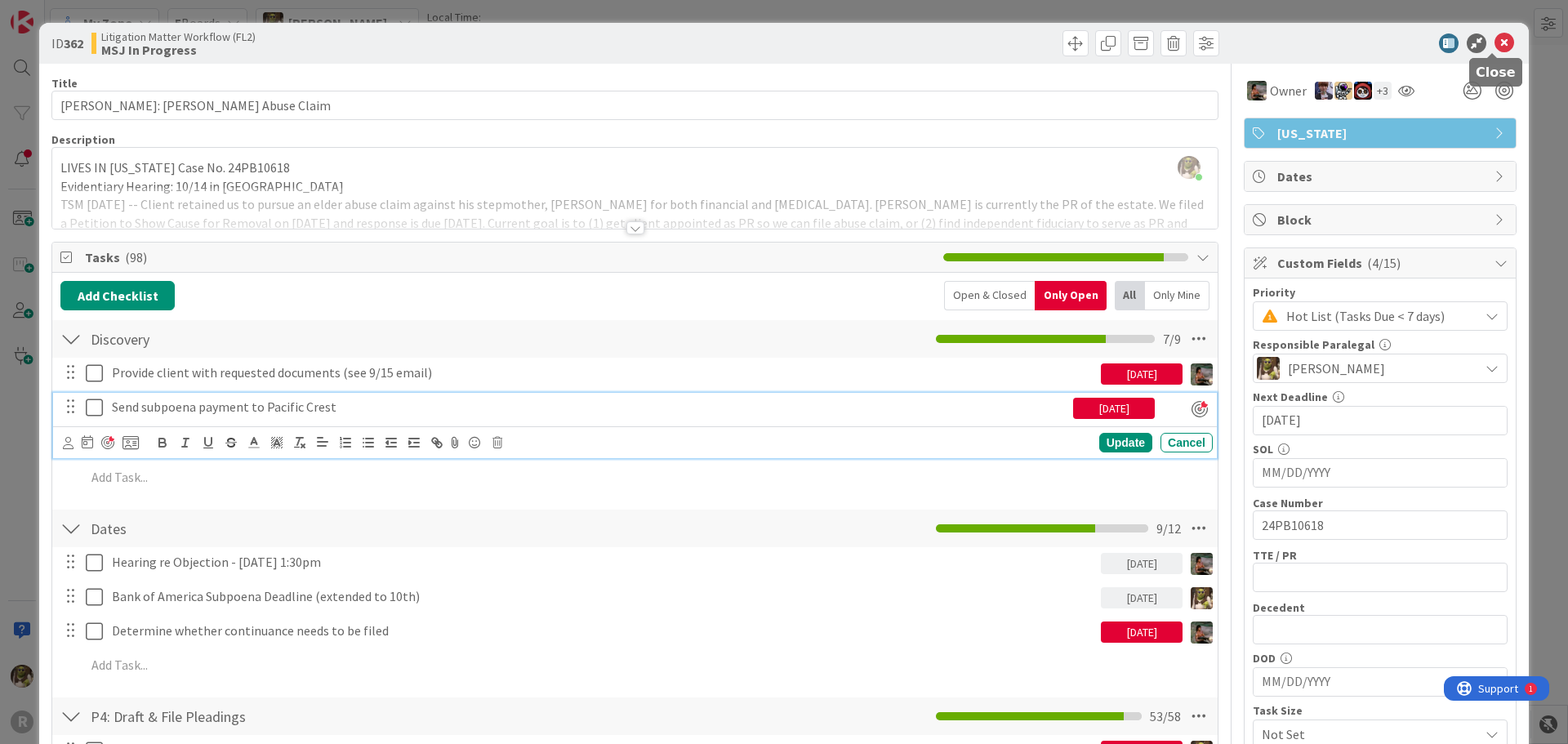
click at [1494, 42] on icon at bounding box center [1504, 43] width 20 height 20
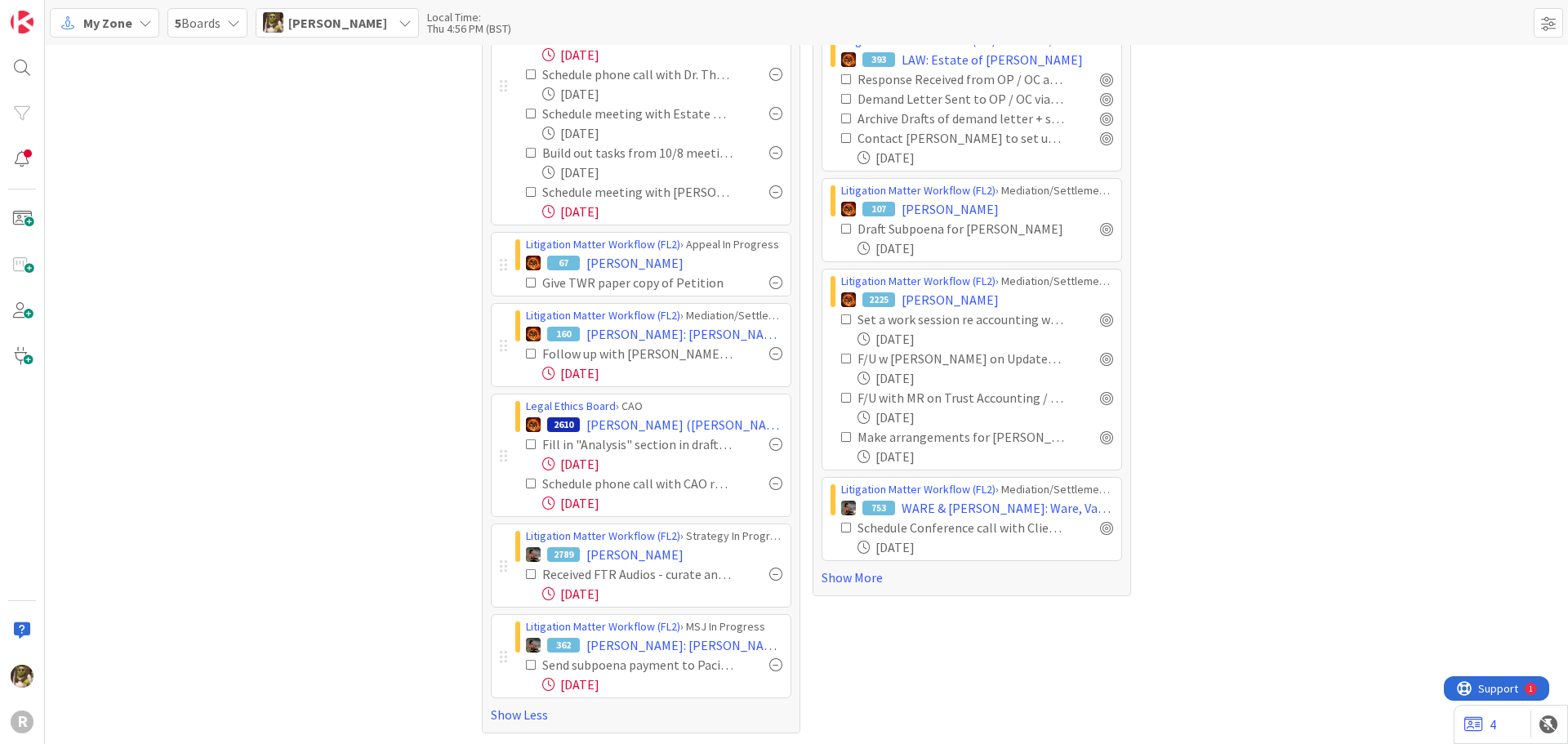
scroll to position [661, 0]
click at [841, 580] on link "Show More" at bounding box center [972, 576] width 301 height 20
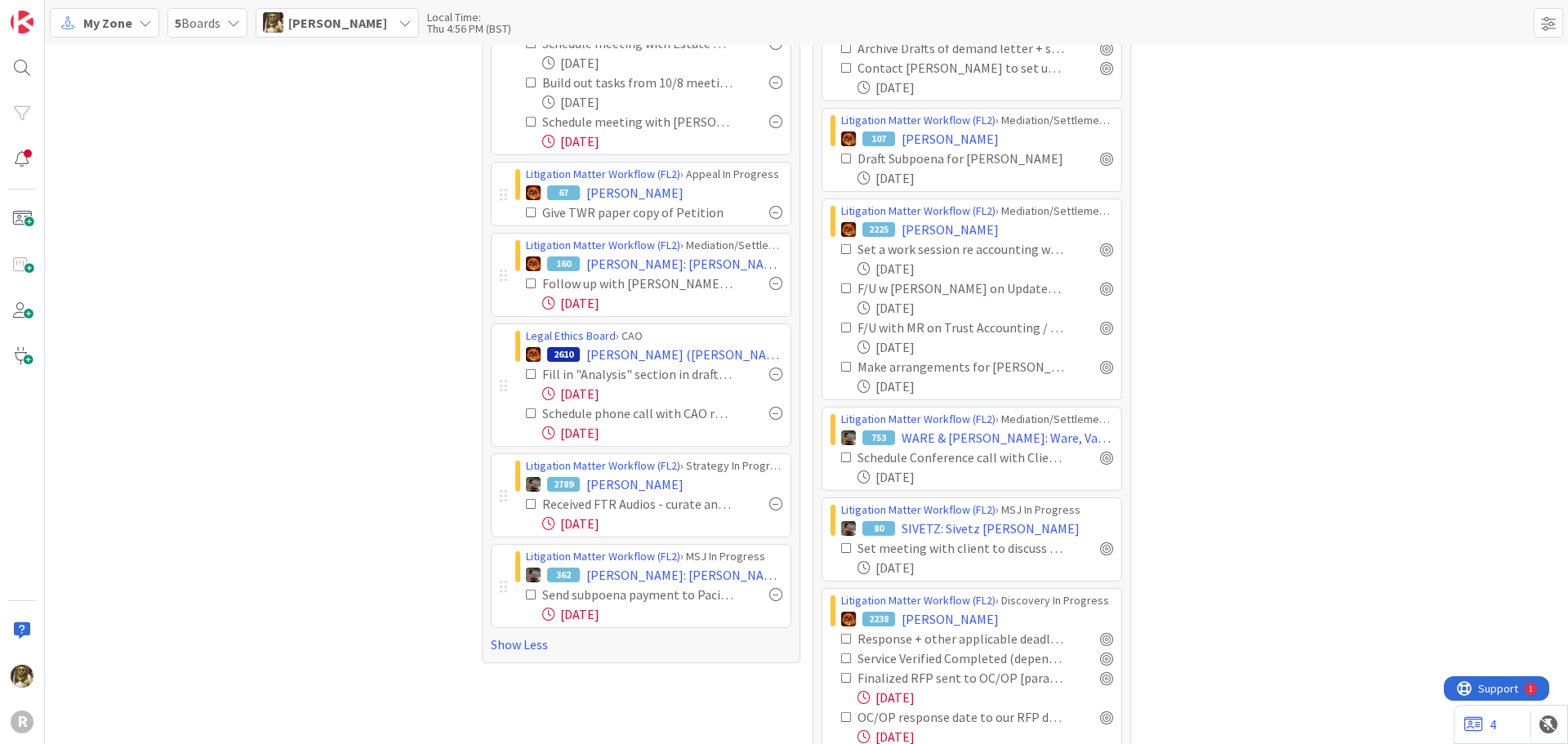
scroll to position [824, 0]
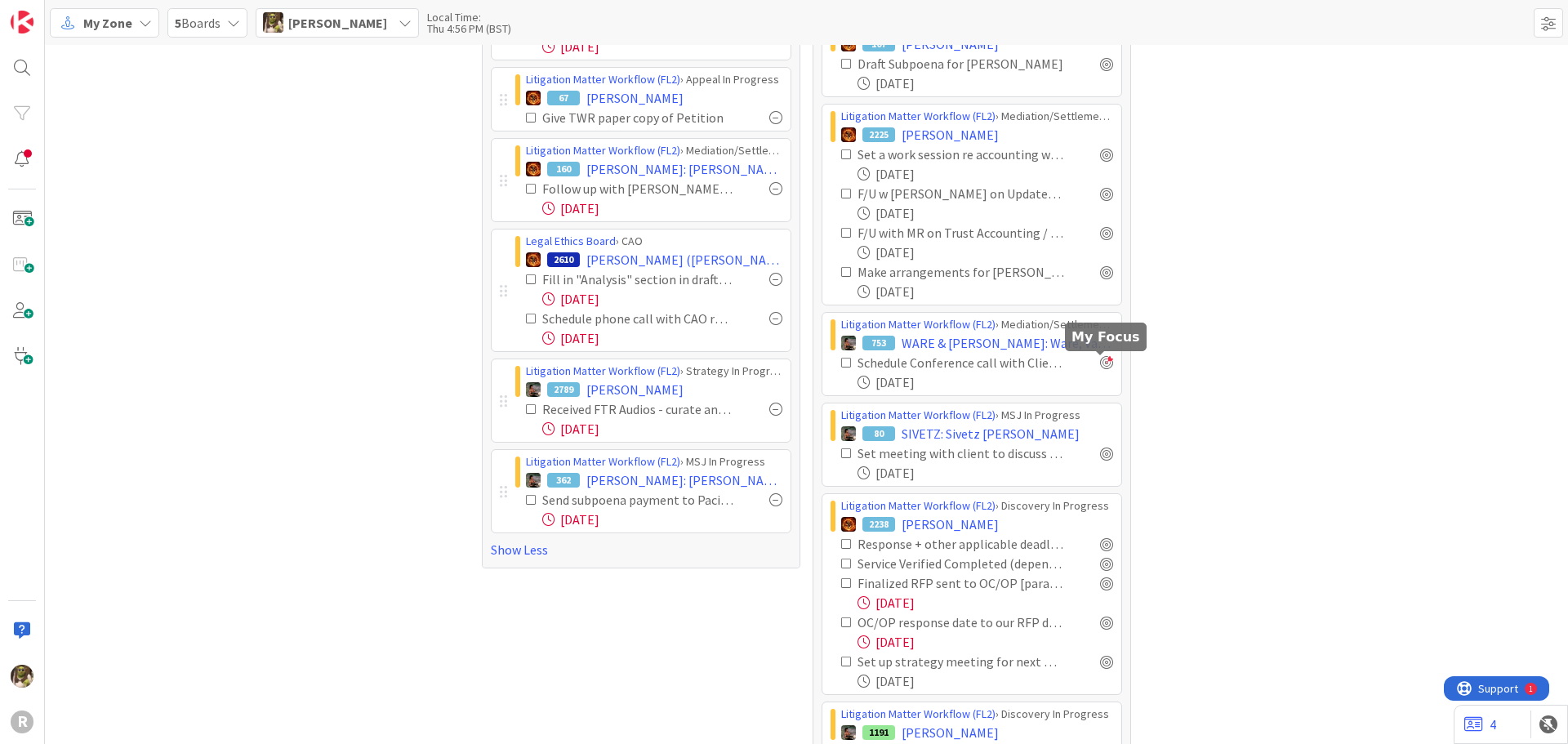
click at [1102, 367] on div at bounding box center [1106, 363] width 13 height 13
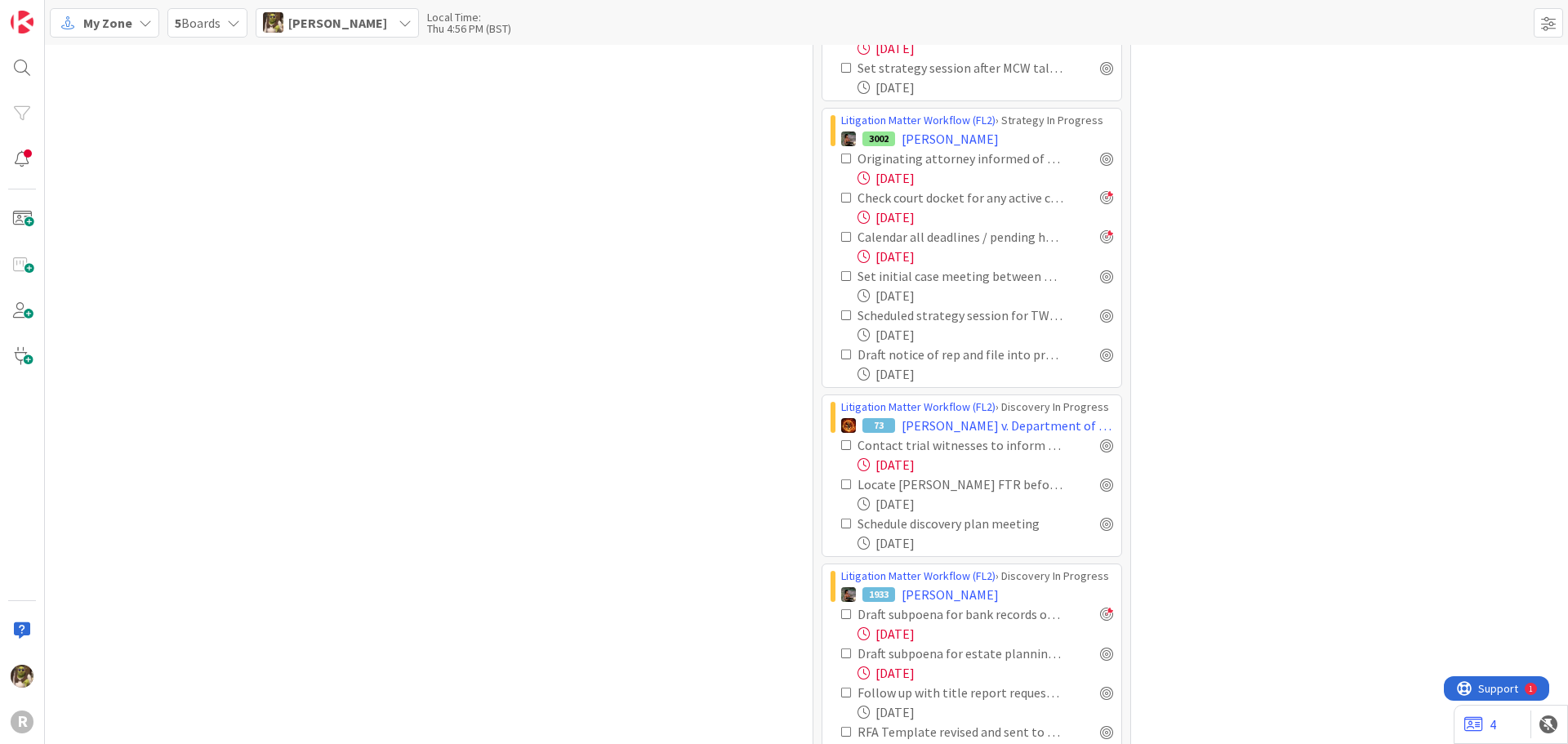
scroll to position [3275, 0]
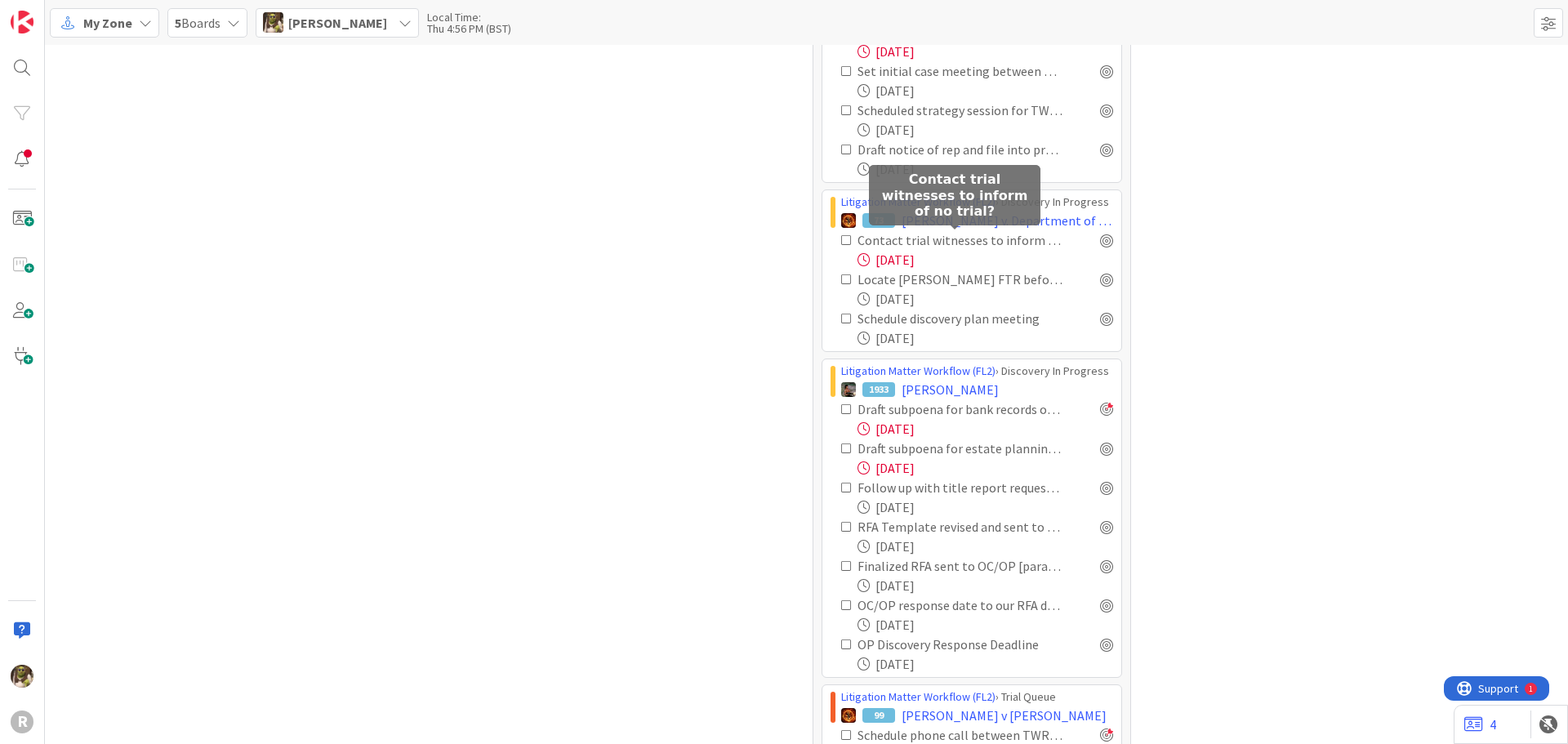
click at [890, 240] on div "Contact trial witnesses to inform of no trial?" at bounding box center [960, 240] width 207 height 20
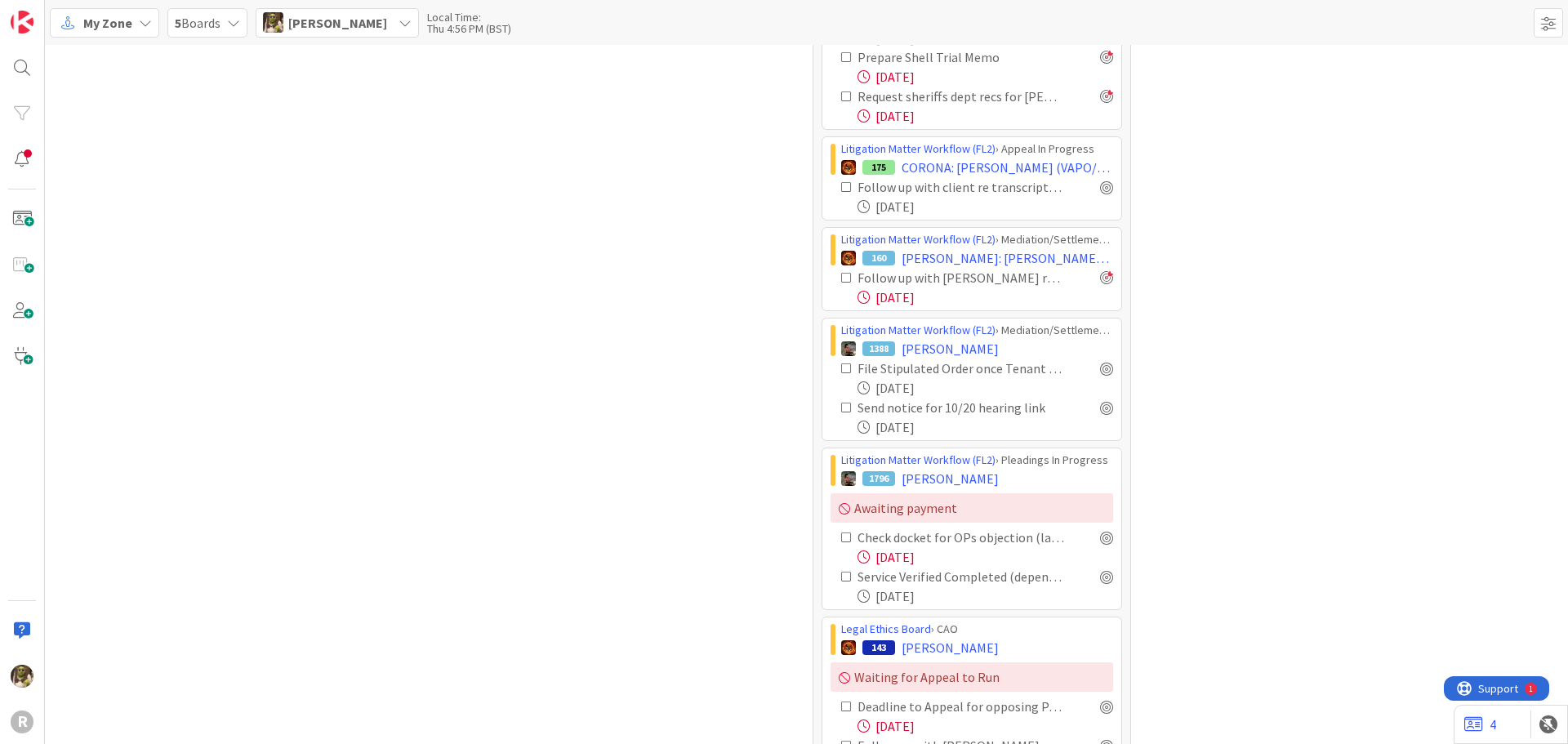
scroll to position [4011, 0]
